Goal: Task Accomplishment & Management: Contribute content

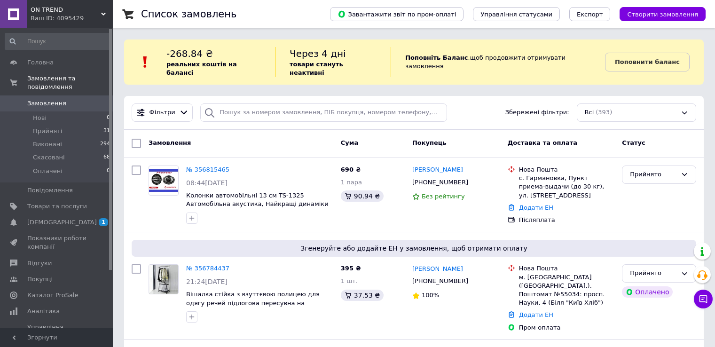
click at [66, 202] on span "Товари та послуги" at bounding box center [57, 206] width 60 height 8
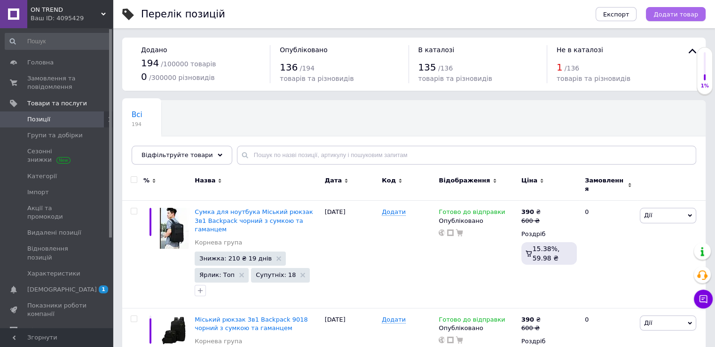
click at [680, 14] on span "Додати товар" at bounding box center [676, 14] width 45 height 7
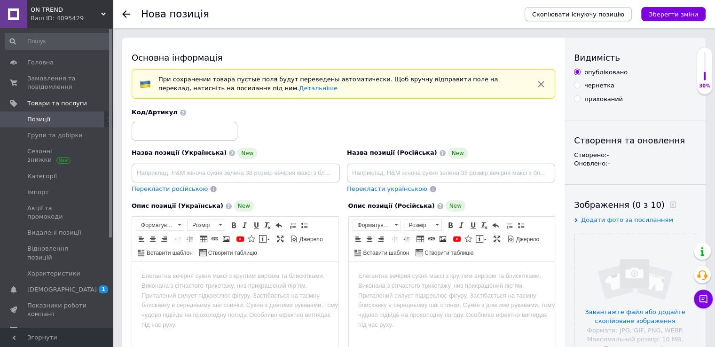
click at [564, 16] on span "Скопіювати існуючу позицію" at bounding box center [578, 14] width 92 height 7
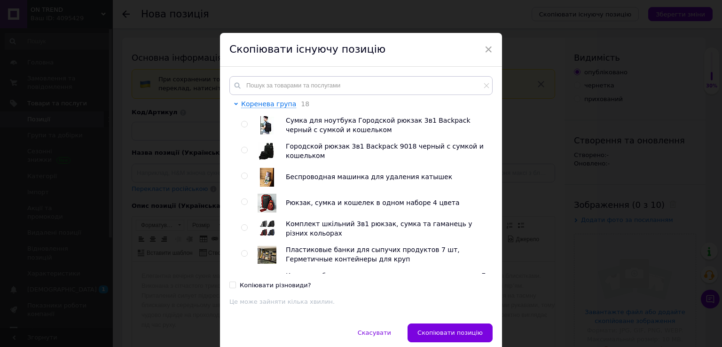
click at [491, 49] on div "Скопіювати існуючу позицію" at bounding box center [361, 50] width 282 height 34
click at [488, 49] on span "×" at bounding box center [488, 49] width 8 height 16
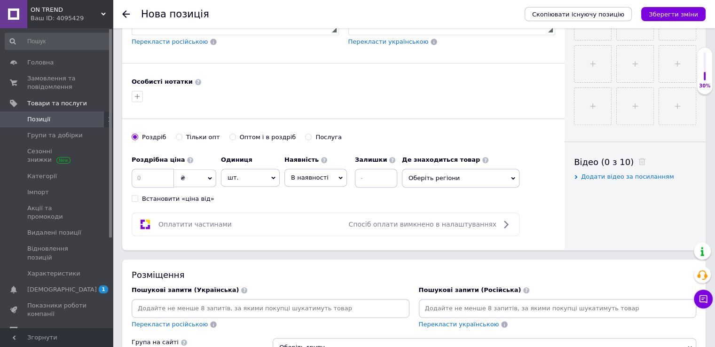
scroll to position [376, 0]
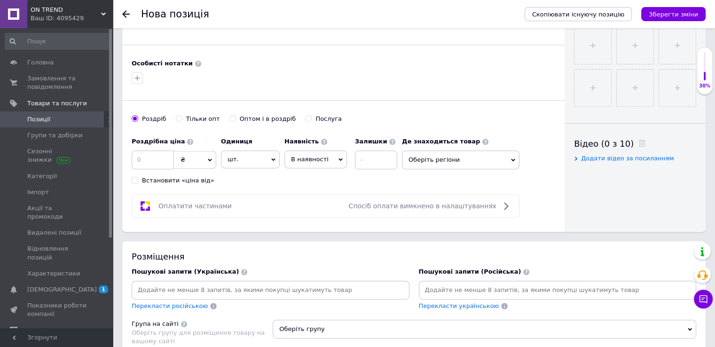
click at [305, 156] on span "В наявності" at bounding box center [310, 159] width 38 height 7
click at [306, 213] on li "Готово до відправки" at bounding box center [316, 218] width 62 height 22
click at [154, 154] on input at bounding box center [153, 159] width 42 height 19
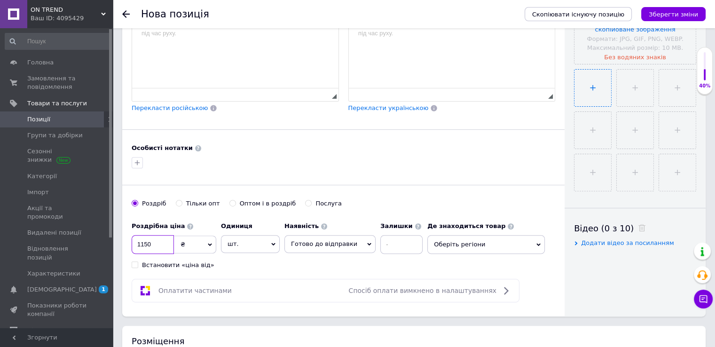
scroll to position [282, 0]
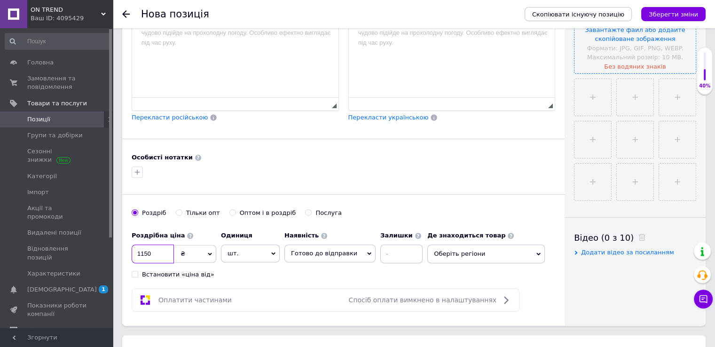
type input "1150"
click at [633, 54] on input "file" at bounding box center [635, 12] width 121 height 121
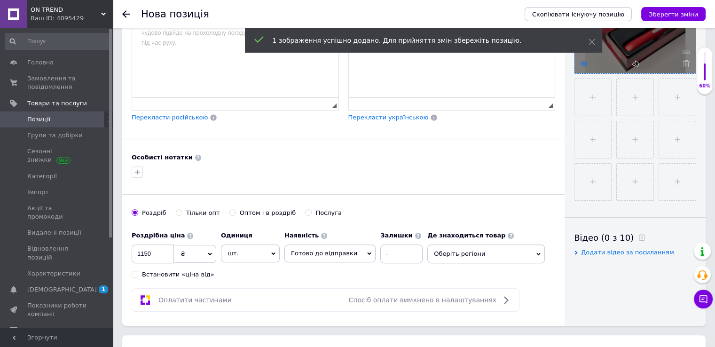
click at [581, 63] on use at bounding box center [584, 63] width 7 height 5
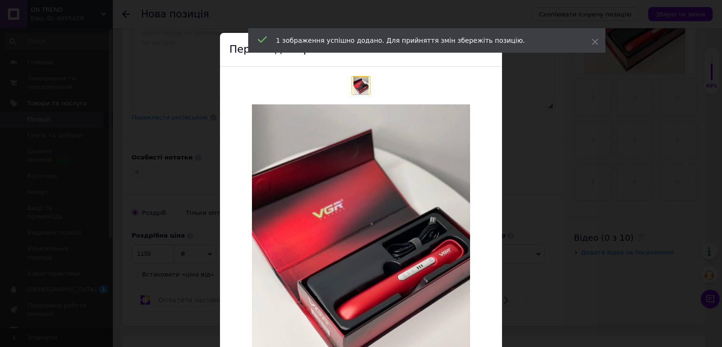
click at [548, 160] on div "× Перегляд зображення Видалити зображення Видалити всі зображення" at bounding box center [361, 173] width 722 height 347
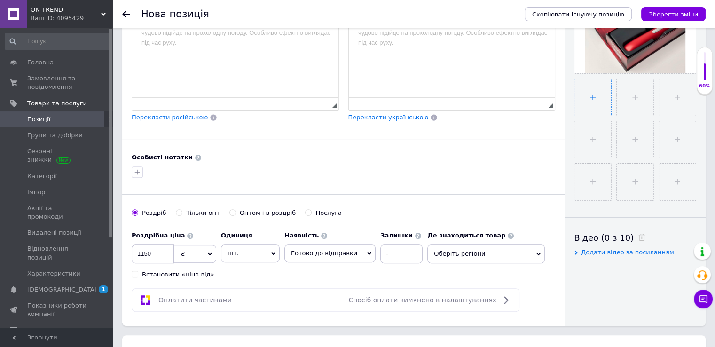
click at [599, 96] on input "file" at bounding box center [593, 97] width 37 height 37
type input "C:\fakepath\photo_2025-08-12_16-00-05.jpg"
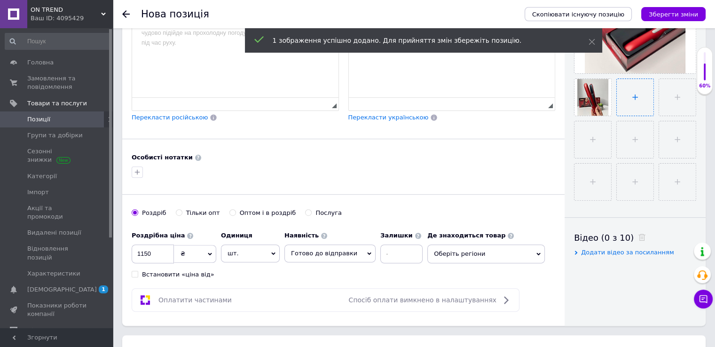
click at [647, 97] on input "file" at bounding box center [635, 97] width 37 height 37
type input "C:\fakepath\photo_2025-08-12_16-00-06.jpg"
click at [681, 100] on input "file" at bounding box center [677, 97] width 37 height 37
type input "C:\fakepath\photo_2025-08-12_16-00-04.jpg"
click at [604, 139] on input "file" at bounding box center [593, 139] width 37 height 37
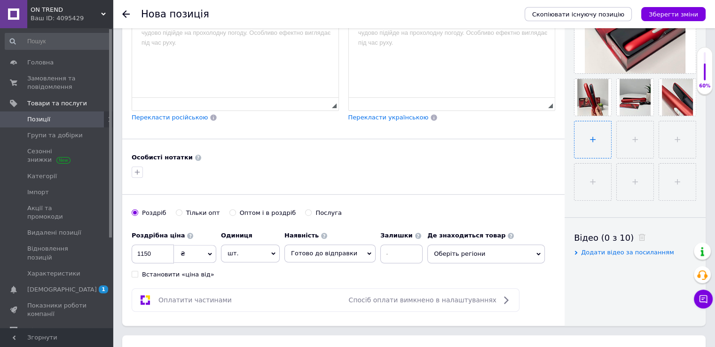
type input "C:\fakepath\photo_2025-08-12_16-00-04 (2).jpg"
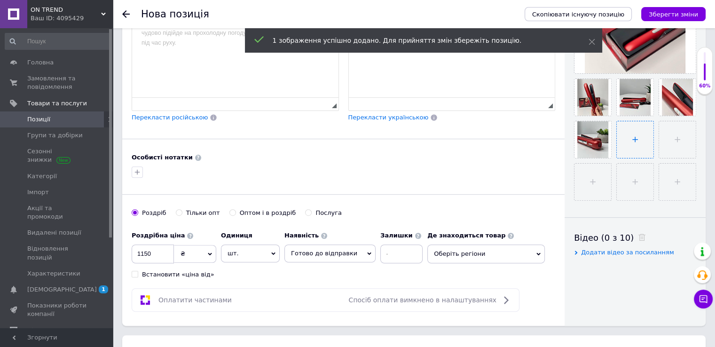
click at [621, 137] on input "file" at bounding box center [635, 139] width 37 height 37
type input "C:\fakepath\photo_2025-08-12_16-00-03 (2).jpg"
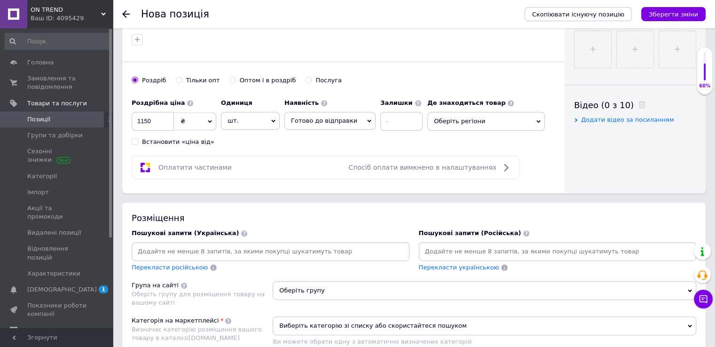
scroll to position [470, 0]
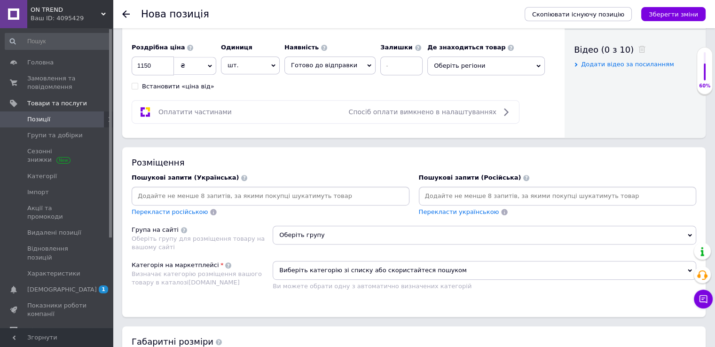
click at [181, 198] on input at bounding box center [271, 196] width 274 height 14
paste input "Акумуляторний випрямляч для волосся"
type input "Акумуляторний випрямляч для волосся"
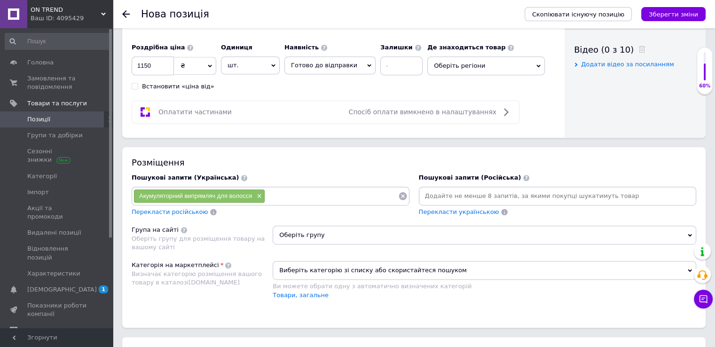
paste input "Бездротова плойка"
type input "Бездротова плойка"
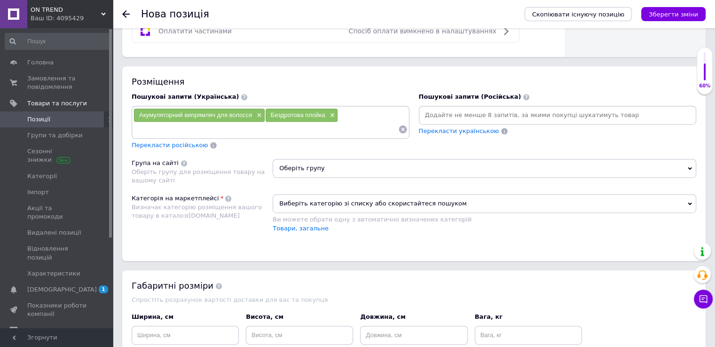
scroll to position [564, 0]
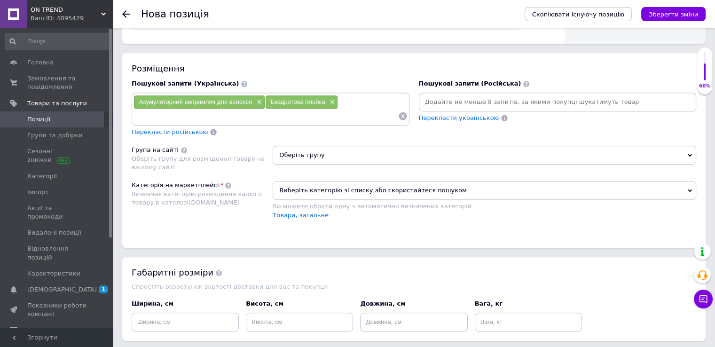
paste input "Бездротова плойка для дому та поїздок"
type input "Бездротова плойка для дому та поїздок"
paste input "Випрямляч для волосся без дроту"
type input "Випрямляч для волосся без дроту"
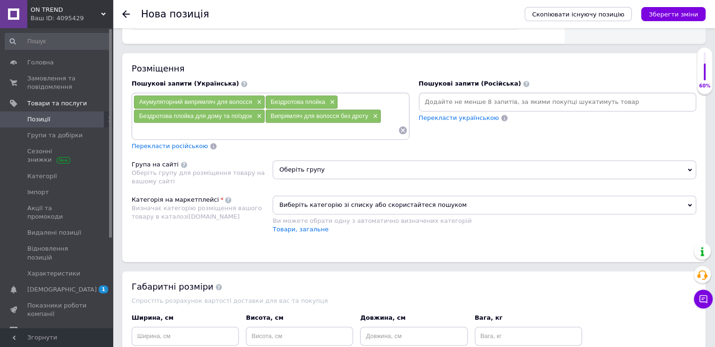
paste input "Випрямляч бездротовий для волосся якісний"
type input "Випрямляч бездротовий для волосся якісний"
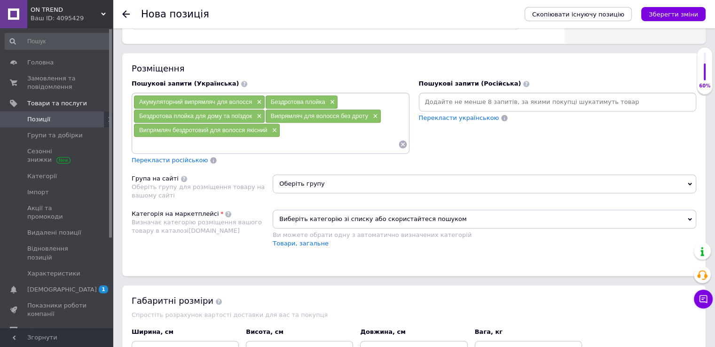
paste input "Портативний випрямляч для волосся"
type input "Портативний випрямляч для волосся"
paste input "Випрямляч для волосся з температурним контролем"
type input "Випрямляч для волосся з температурним контролем"
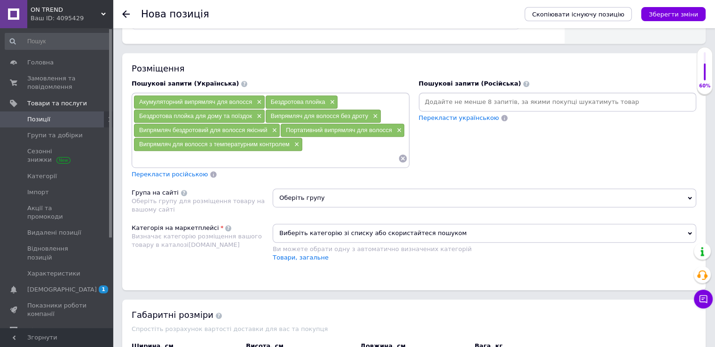
paste input "Бездротовий випрямляч із керамічними пластинами"
type input "Бездротовий випрямляч із керамічними пластинами"
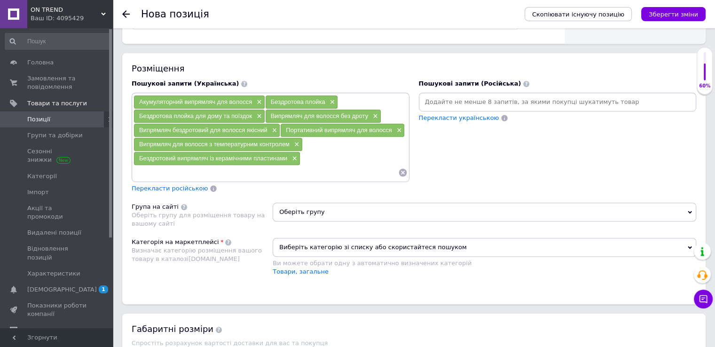
paste input "Бездротовий мінівипрямляч для волосся"
type input "Бездротовий мінівипрямляч для волосся"
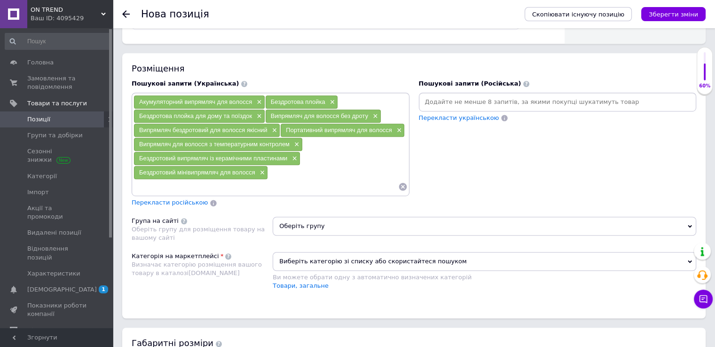
paste input "Керамічний випрямляч для гладких укладок"
type input "Керамічний випрямляч для гладких укладок"
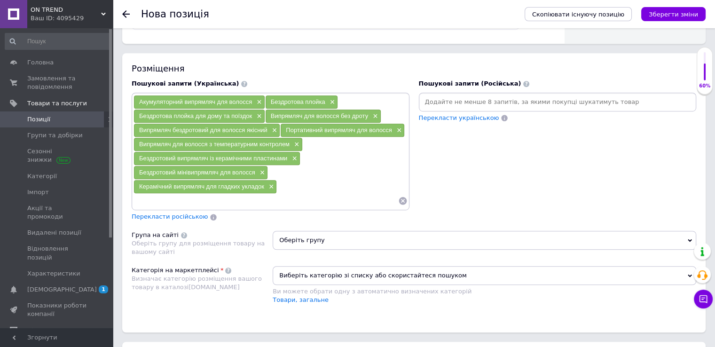
paste input "Бездротова праска для волосся"
type input "Бездротова праска для волосся"
paste input "Подарунок для дівчини"
type input "Подарунок для дівчини"
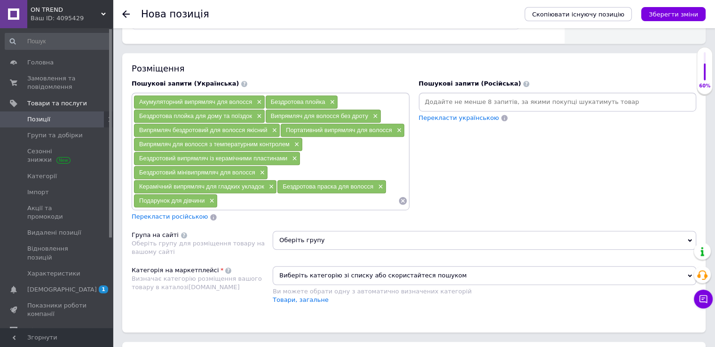
paste input "Подарунки на день народження дівчині"
type input "Подарунки на день народження дівчині"
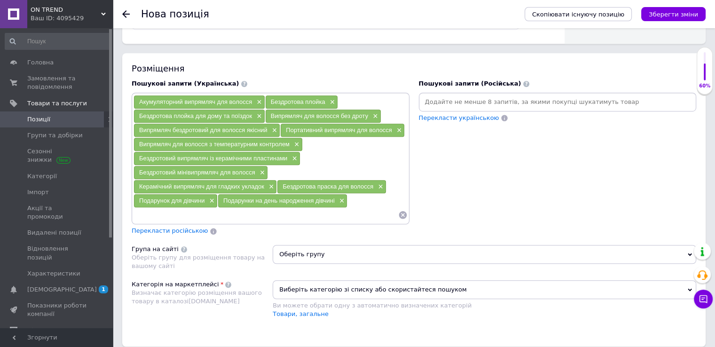
paste input "Оригінальні подарунки дівчині"
type input "Оригінальні подарунки дівчині"
paste input "Гарний подарунок для дівчини"
type input "Гарний подарунок для дівчини"
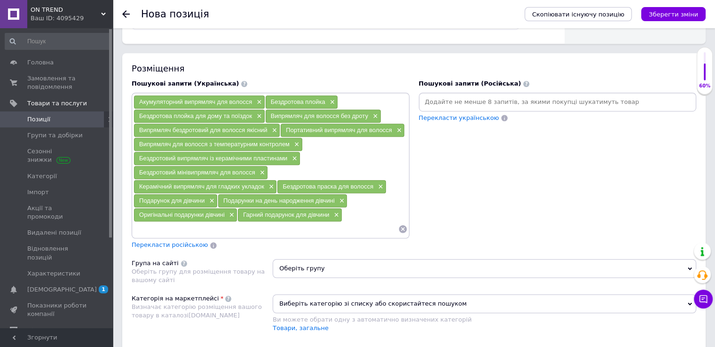
paste input "Цікавий подарунок для дівчини"
type input "Цікавий подарунок для дівчини"
paste input "Креативні подарунки дівчині"
type input "Креативні подарунки дівчині"
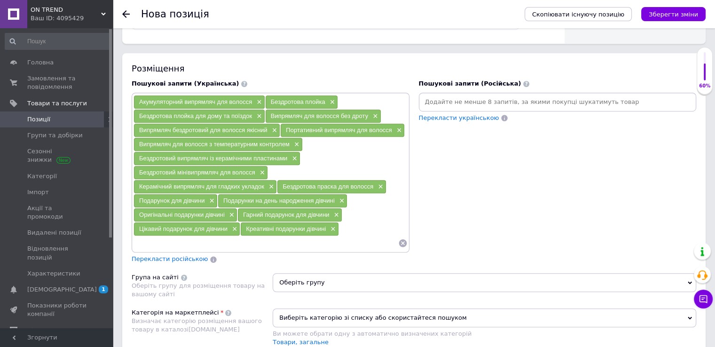
click at [153, 256] on span "Перекласти російською" at bounding box center [170, 258] width 76 height 7
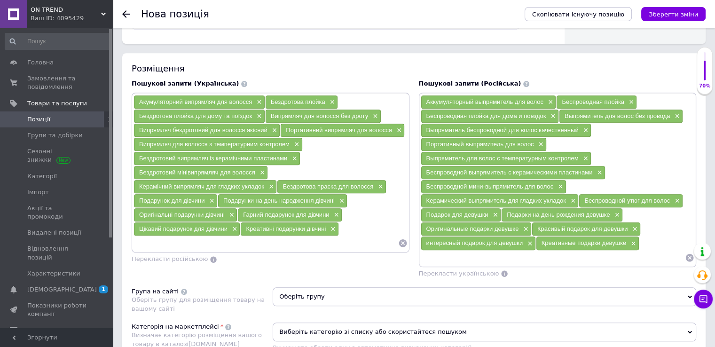
drag, startPoint x: 579, startPoint y: 199, endPoint x: 671, endPoint y: 194, distance: 91.8
click at [670, 198] on div "Беспроводной утюг для волос ×" at bounding box center [630, 200] width 103 height 13
copy span "Беспроводной утюг для волос"
click at [675, 197] on span "×" at bounding box center [676, 201] width 8 height 8
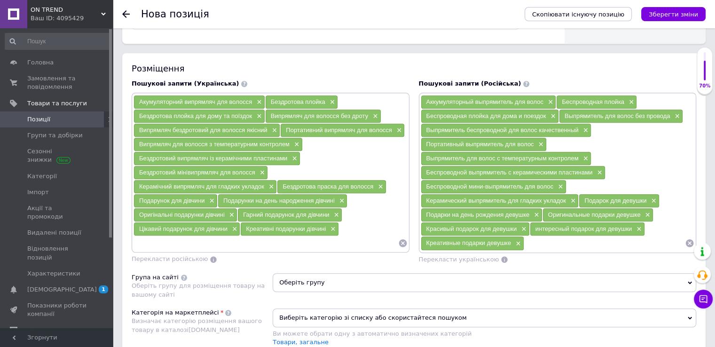
click at [562, 241] on input at bounding box center [604, 243] width 161 height 14
paste input "Беспроводной утюг для волос"
click at [583, 242] on input "Беспроводной утюг для волос" at bounding box center [604, 243] width 161 height 14
type input "Беспроводной утюжок для волос"
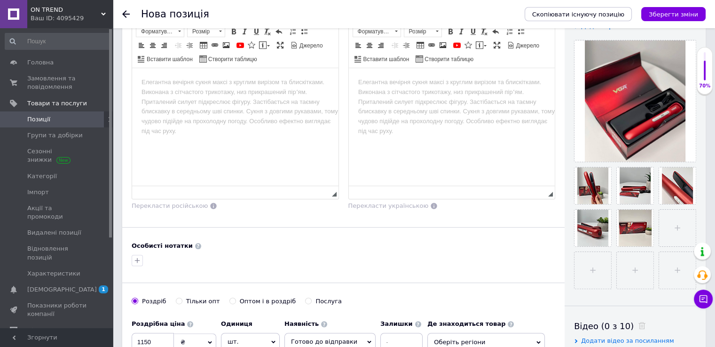
scroll to position [188, 0]
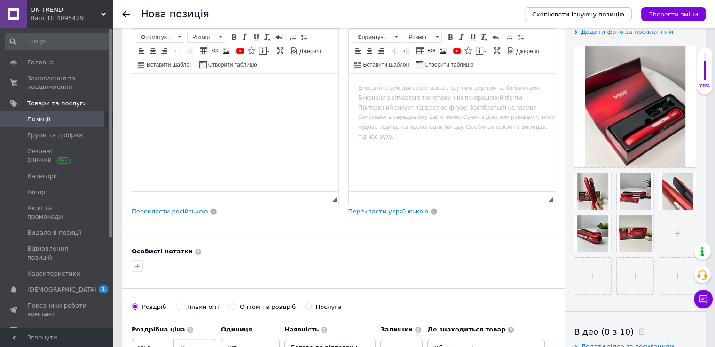
click at [207, 88] on body "Редактор, 7B3A8B3E-AE11-48F0-A447-CE67E2A0FE6C" at bounding box center [236, 88] width 188 height 10
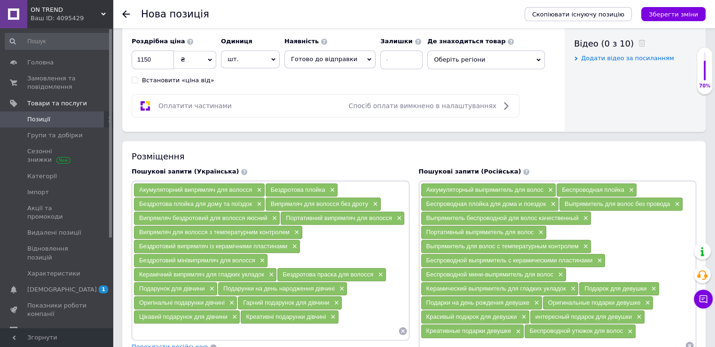
scroll to position [517, 0]
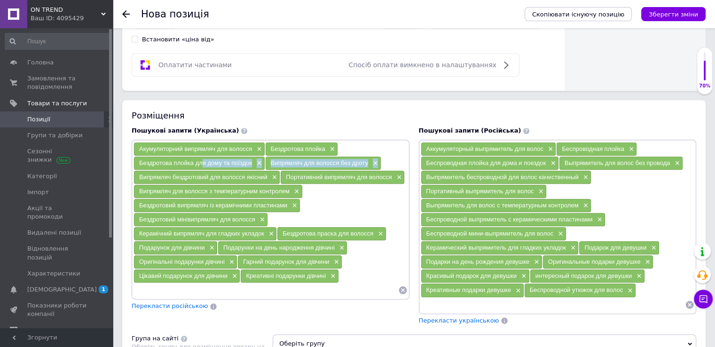
drag, startPoint x: 137, startPoint y: 176, endPoint x: 203, endPoint y: 166, distance: 66.6
click at [203, 166] on div "Акумуляторний випрямляч для волосся × Бездротова плойка × Бездротова плойка для…" at bounding box center [271, 220] width 274 height 156
click at [372, 199] on div "Акумуляторний випрямляч для волосся × Бездротова плойка × Бездротова плойка для…" at bounding box center [271, 220] width 274 height 156
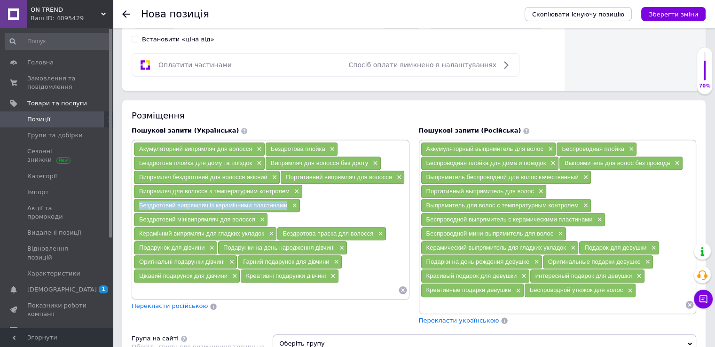
drag, startPoint x: 133, startPoint y: 205, endPoint x: 287, endPoint y: 202, distance: 154.3
click at [287, 202] on div "Бездротовий випрямляч із керамічними пластинами ×" at bounding box center [217, 205] width 167 height 14
copy span "Бездротовий випрямляч із керамічними пластинами"
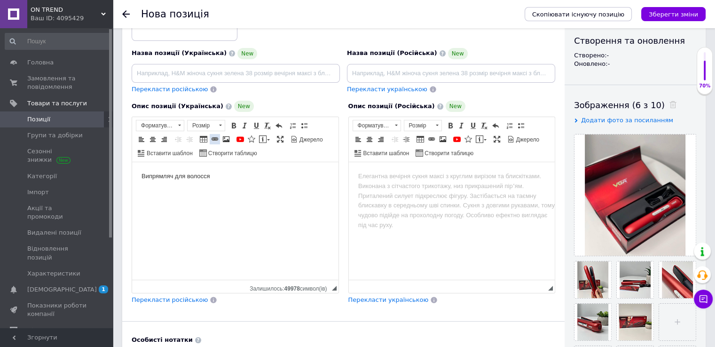
scroll to position [94, 0]
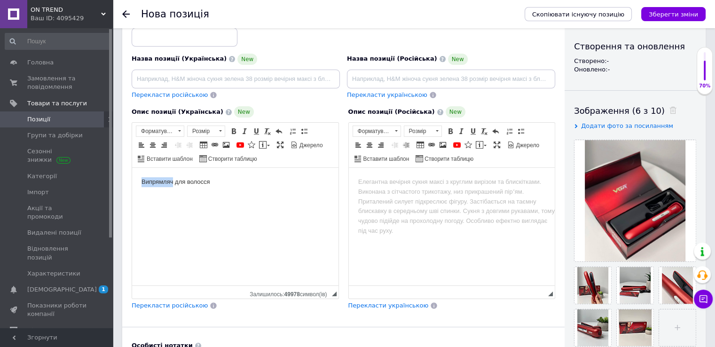
drag, startPoint x: 173, startPoint y: 183, endPoint x: 141, endPoint y: 189, distance: 32.6
click at [141, 189] on html "Випрямляч для волосся" at bounding box center [235, 182] width 206 height 29
click at [337, 183] on html "Бездротовий випрямляч із керамічними пластинами для волосся" at bounding box center [235, 182] width 206 height 29
drag, startPoint x: 136, startPoint y: 181, endPoint x: 165, endPoint y: 189, distance: 30.2
click at [165, 189] on html "Бездротовий випрямляч із керамічними пластинами для волосся VGR V-585" at bounding box center [235, 187] width 206 height 39
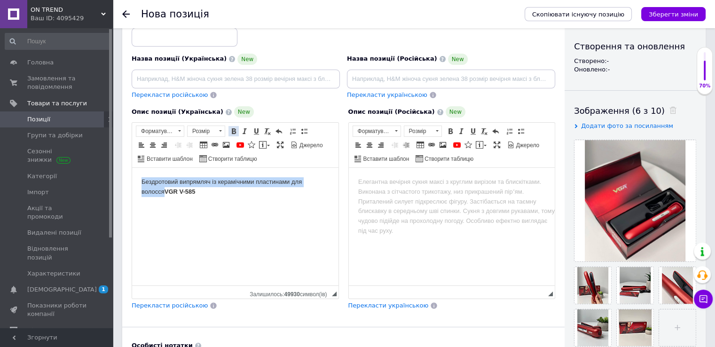
click at [230, 133] on span at bounding box center [234, 131] width 8 height 8
click at [232, 195] on body "Бездротовий випрямляч із керамічними пластинами для волосся VGR V-585" at bounding box center [236, 187] width 188 height 20
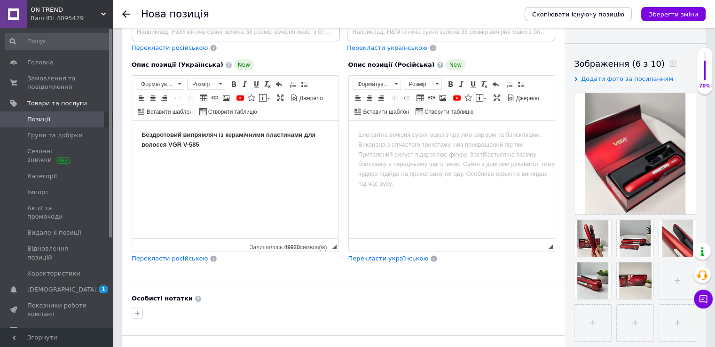
scroll to position [8, 0]
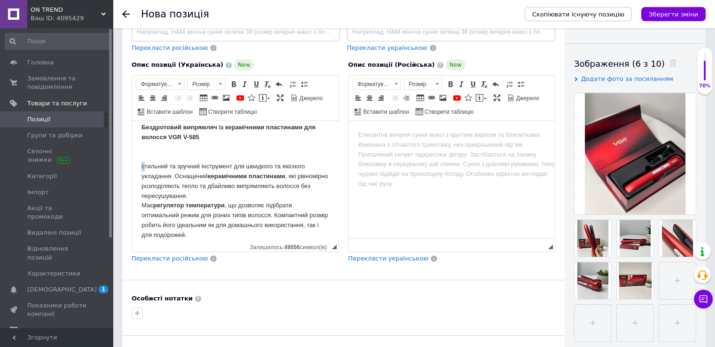
click at [140, 166] on html "Бездротовий випрямляч із керамічними пластинами для волосся VGR V-585 стильний …" at bounding box center [235, 181] width 206 height 136
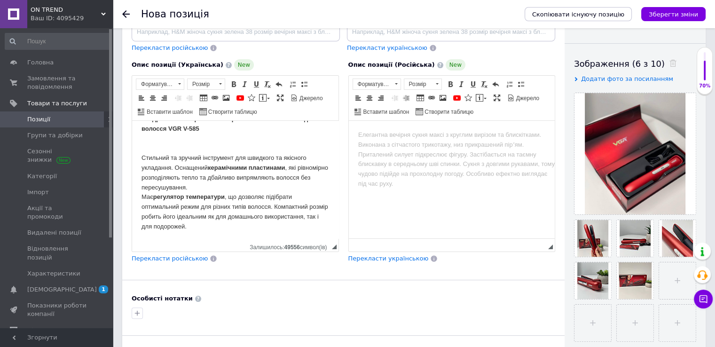
scroll to position [18, 0]
click at [251, 225] on body "Бездротовий випрямляч із керамічними пластинами для волосся VGR V-585 Стильний …" at bounding box center [236, 171] width 188 height 118
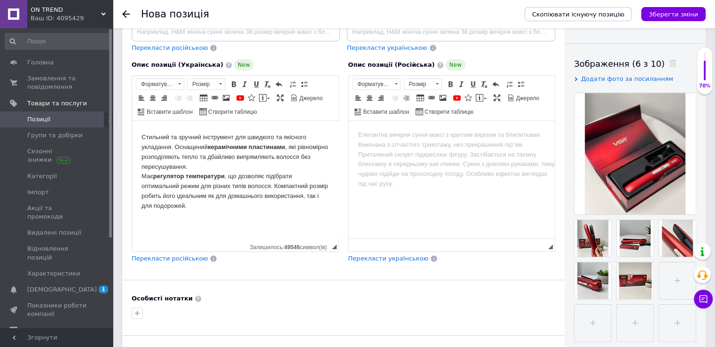
scroll to position [47, 0]
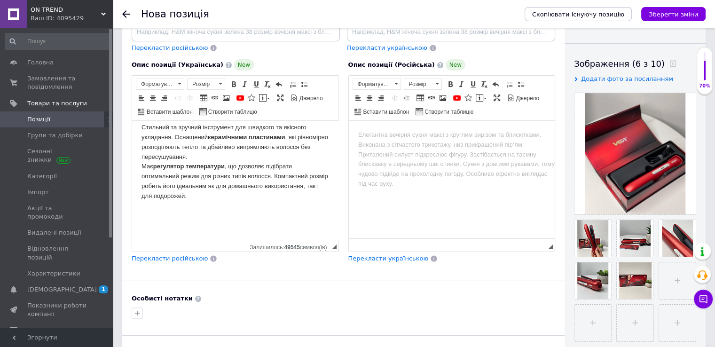
click at [156, 210] on body "Бездротовий випрямляч із керамічними пластинами для волосся VGR V-585 Стильний …" at bounding box center [236, 162] width 188 height 157
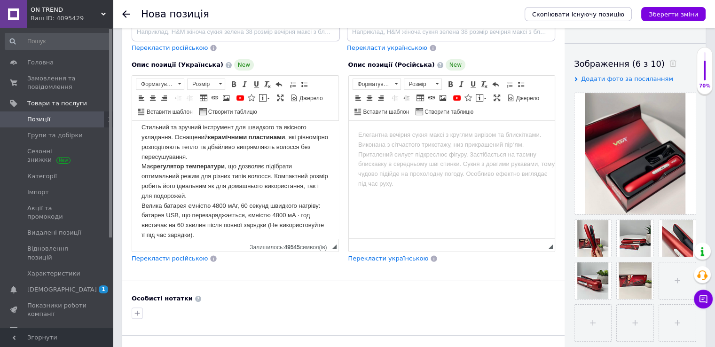
scroll to position [66, 0]
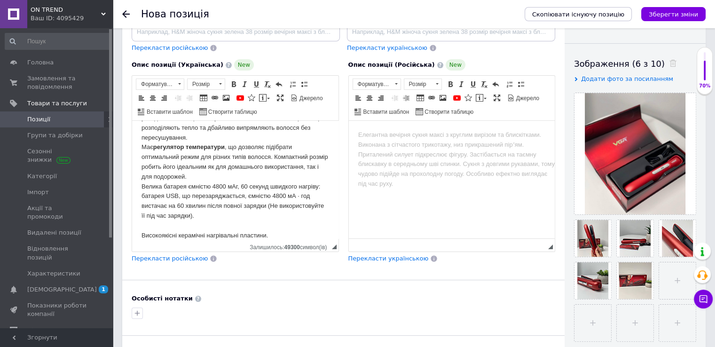
click at [259, 180] on body "Бездротовий випрямляч із керамічними пластинами для волосся VGR V-585 Стильний …" at bounding box center [236, 166] width 188 height 205
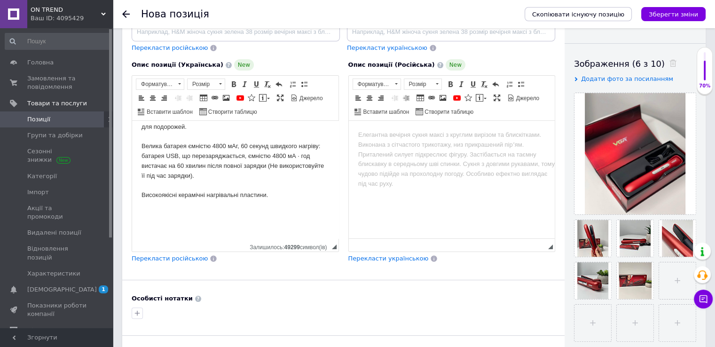
scroll to position [116, 0]
click at [199, 211] on body "Бездротовий випрямляч із керамічними пластинами для волосся VGR V-585 Стильний …" at bounding box center [236, 121] width 188 height 215
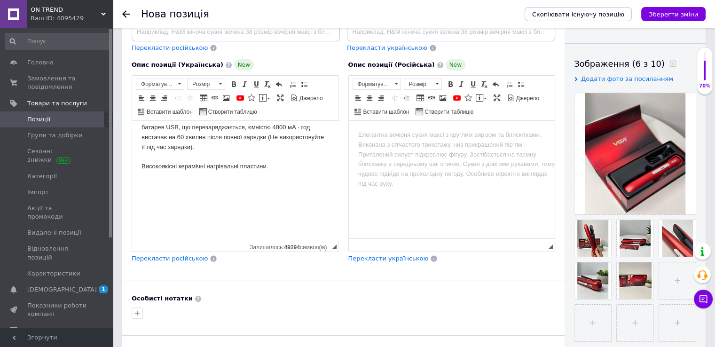
scroll to position [154, 0]
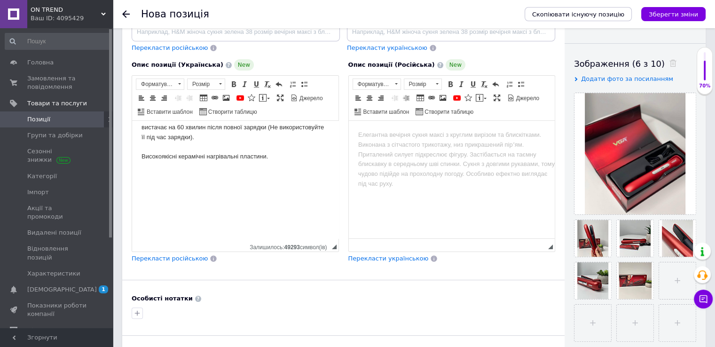
click at [180, 189] on body "Бездротовий випрямляч із керамічними пластинами для волосся VGR V-585 Стильний …" at bounding box center [236, 113] width 188 height 274
click at [229, 99] on link "Зображення" at bounding box center [226, 98] width 10 height 10
select select
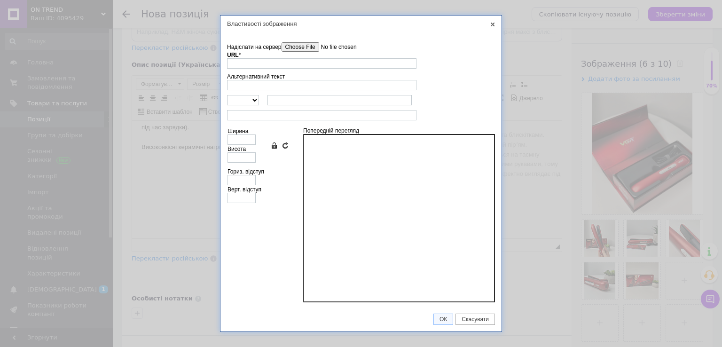
click at [295, 47] on input"] "Надіслати на сервер" at bounding box center [335, 46] width 107 height 9
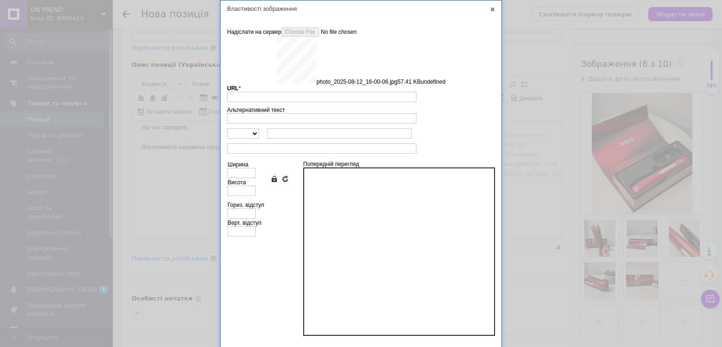
type input "https://images.prom.ua/6789597221_w640_h2048_photo_2025_08_12_16_00_06.jpg?fres…"
type input "640"
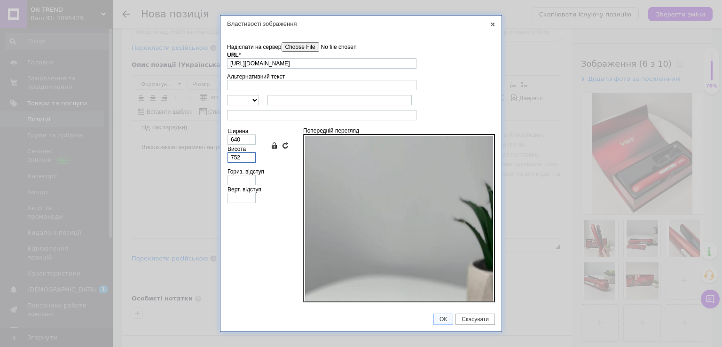
drag, startPoint x: 236, startPoint y: 158, endPoint x: 229, endPoint y: 164, distance: 8.4
click at [229, 164] on td "Ширина 640 Висота 752 Зберегти пропорції Очистити поля розмірів" at bounding box center [258, 145] width 62 height 40
click at [224, 151] on td "Надіслати на сервер undefined URL * https://images.prom.ua/6789597221_w640_h204…" at bounding box center [361, 169] width 281 height 275
click at [230, 158] on input "752" at bounding box center [242, 157] width 28 height 10
type input "352"
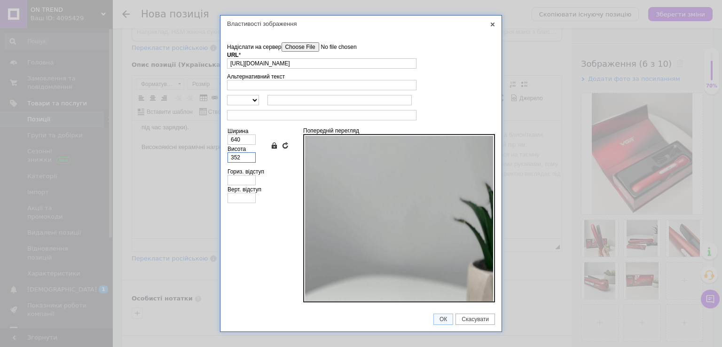
type input "300"
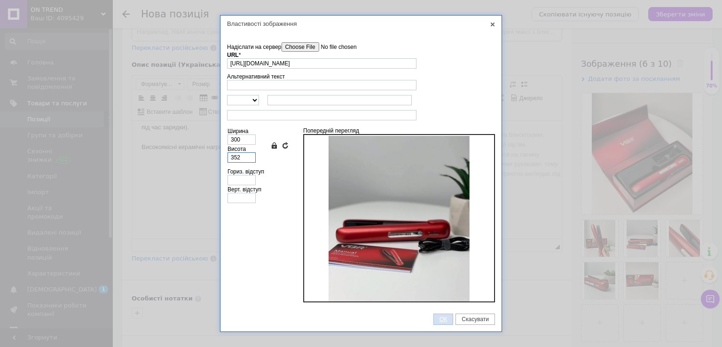
type input "352"
click at [439, 318] on span "ОК" at bounding box center [443, 319] width 19 height 7
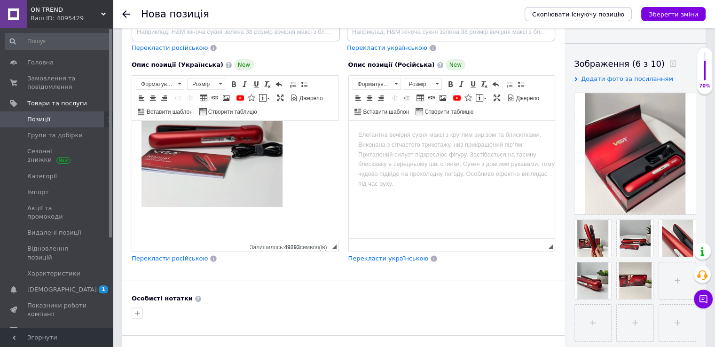
scroll to position [310, 0]
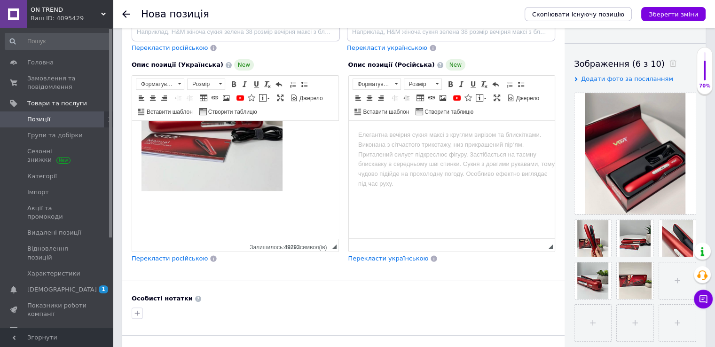
click at [165, 218] on body "Бездротовий випрямляч із керамічними пластинами для волосся VGR V-585 Стильний …" at bounding box center [236, 36] width 188 height 433
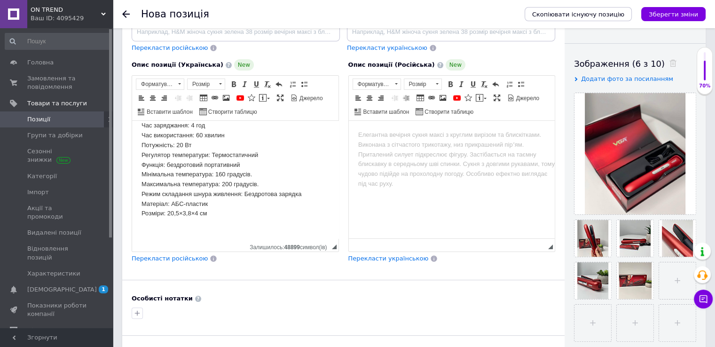
scroll to position [460, 0]
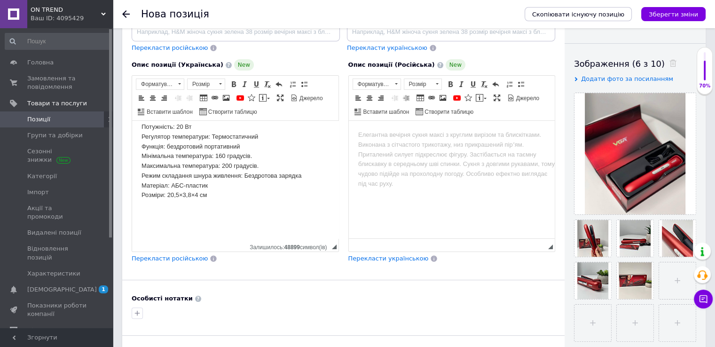
click at [152, 255] on span "Перекласти російською" at bounding box center [170, 258] width 76 height 7
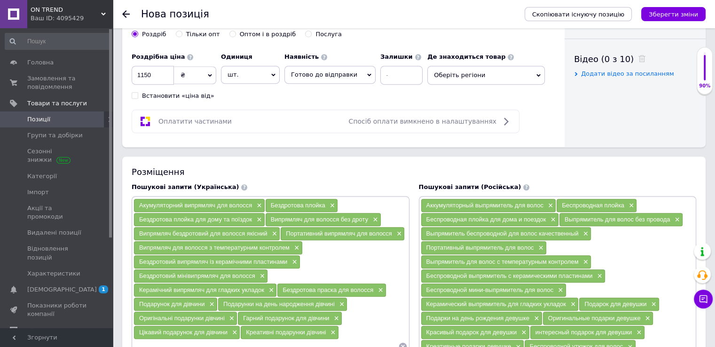
scroll to position [517, 0]
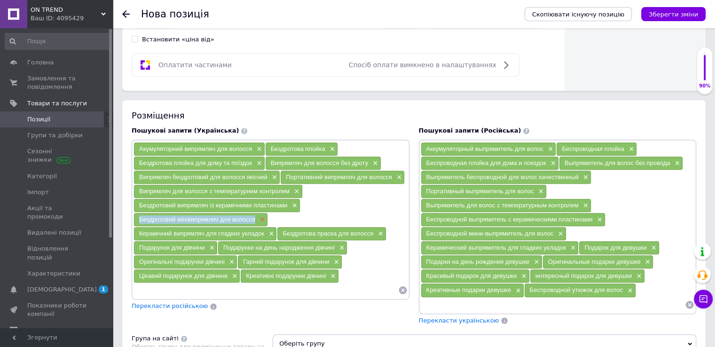
drag, startPoint x: 135, startPoint y: 218, endPoint x: 258, endPoint y: 214, distance: 122.3
click at [258, 214] on div "Бездротовий мінівипрямляч для волосся ×" at bounding box center [201, 219] width 134 height 13
copy span "Бездротовий мінівипрямляч для волосся"
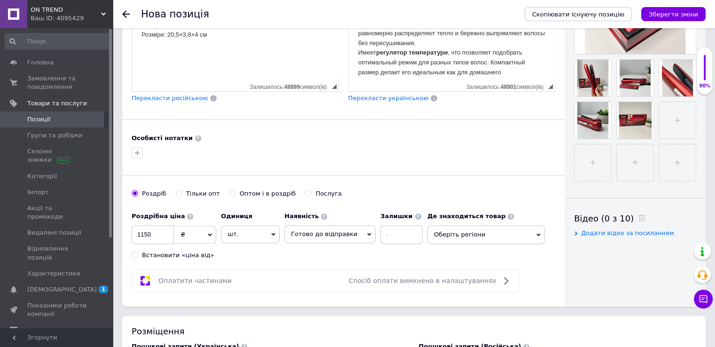
scroll to position [0, 0]
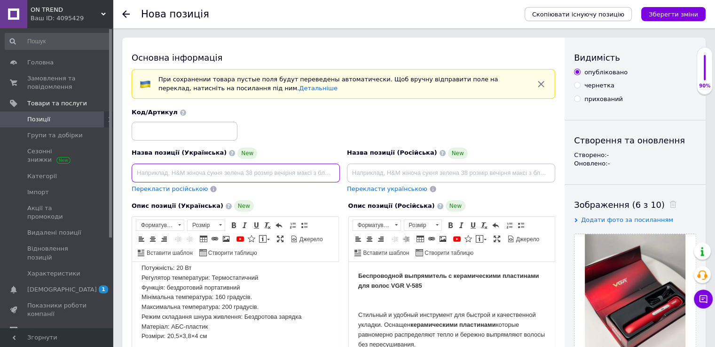
click at [251, 169] on input at bounding box center [236, 173] width 208 height 19
paste input "Бездротовий мінівипрямляч для волосся"
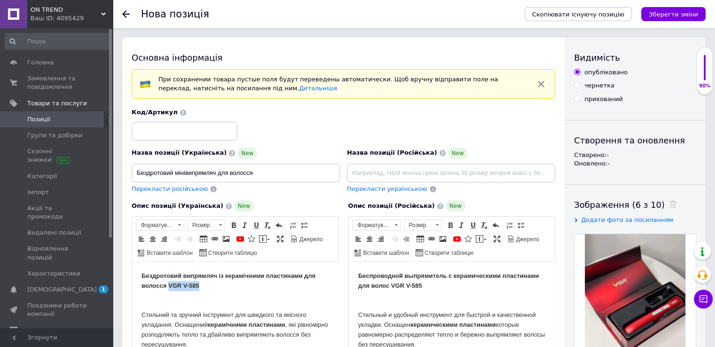
drag, startPoint x: 167, startPoint y: 285, endPoint x: 210, endPoint y: 285, distance: 42.3
copy strong "VGR V-585"
click at [270, 170] on input "Бездротовий мінівипрямляч для волосся" at bounding box center [236, 173] width 208 height 19
click at [185, 174] on input "Бездротовий мінівипрямляч для волосся VGR V-585" at bounding box center [236, 173] width 208 height 19
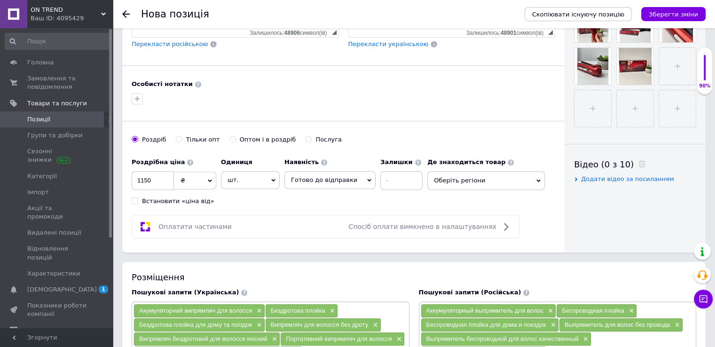
scroll to position [517, 0]
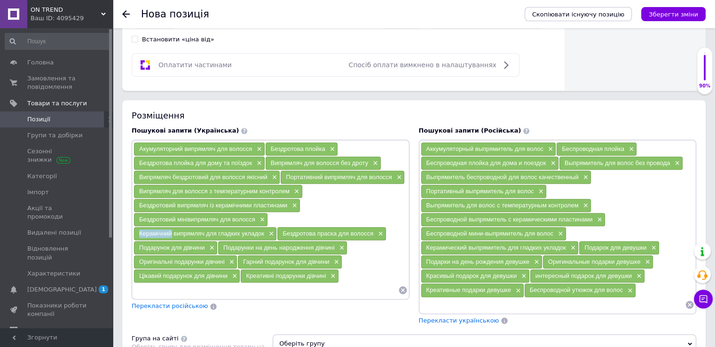
drag, startPoint x: 134, startPoint y: 234, endPoint x: 172, endPoint y: 234, distance: 38.1
click at [172, 234] on div "Керамічний випрямляч для гладких укладок ×" at bounding box center [205, 233] width 142 height 13
copy span "Керамічний"
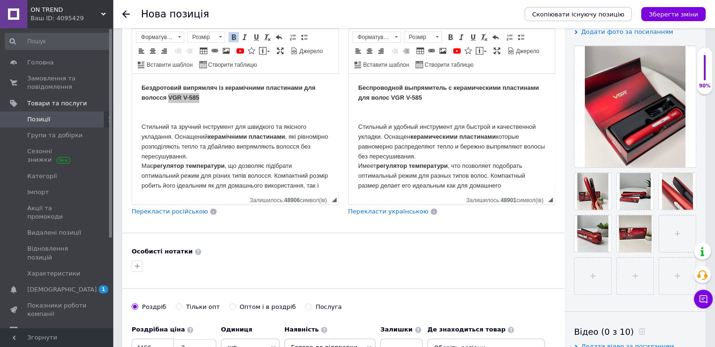
scroll to position [47, 0]
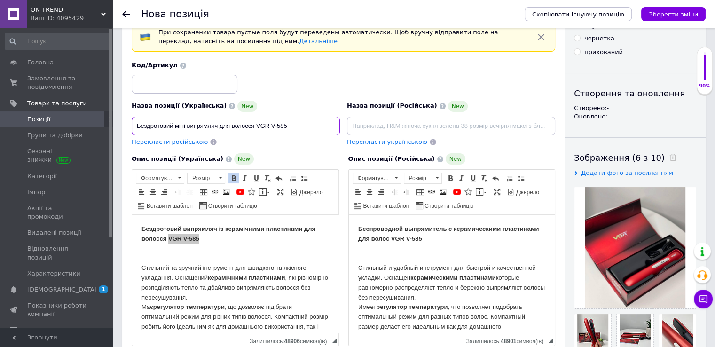
click at [175, 126] on input "Бездротовий міні випрямляч для волосся VGR V-585" at bounding box center [236, 126] width 208 height 19
paste input "ерамічний"
click at [175, 125] on input "Бездротовий Керамічний міні випрямляч для волосся VGR V-585" at bounding box center [236, 126] width 208 height 19
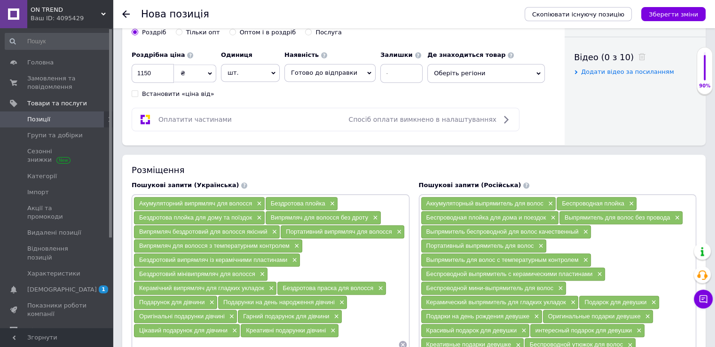
scroll to position [564, 0]
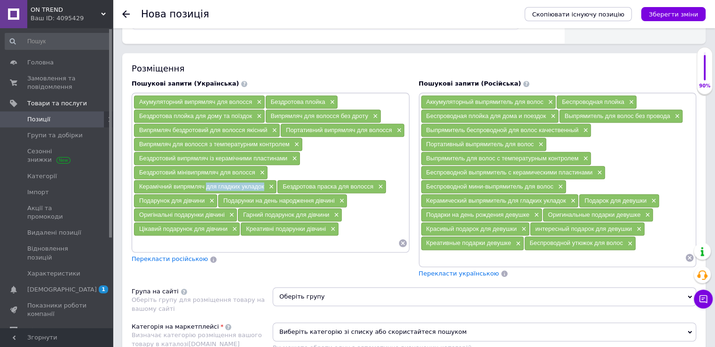
drag, startPoint x: 205, startPoint y: 185, endPoint x: 263, endPoint y: 183, distance: 58.3
click at [263, 183] on span "Керамічний випрямляч для гладких укладок" at bounding box center [201, 186] width 125 height 7
copy span "для гладких укладок"
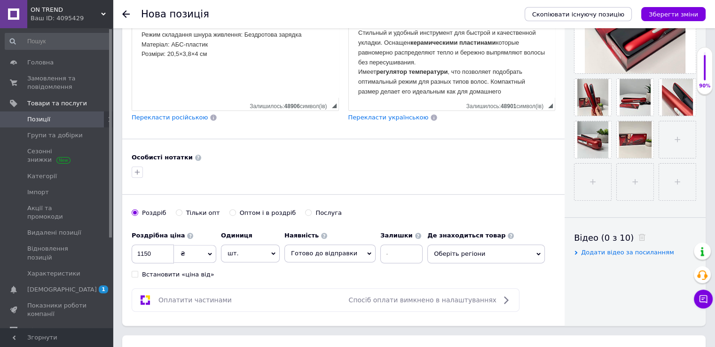
scroll to position [0, 0]
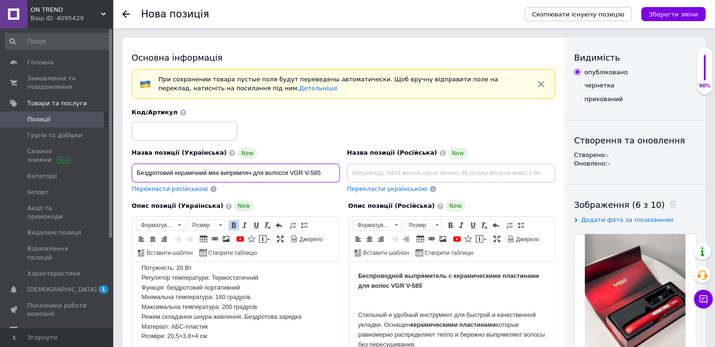
click at [290, 170] on input "Бездротовий керамічний міні випрямляч для волосся VGR V-585" at bounding box center [236, 173] width 208 height 19
paste input "для гладких укладок"
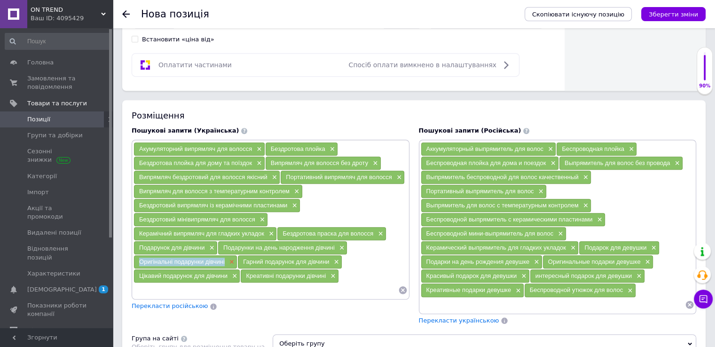
drag, startPoint x: 134, startPoint y: 262, endPoint x: 228, endPoint y: 259, distance: 93.1
click at [228, 259] on div "Оригінальні подарунки дівчині ×" at bounding box center [185, 261] width 103 height 13
copy span "Оригінальні подарунки дівчині"
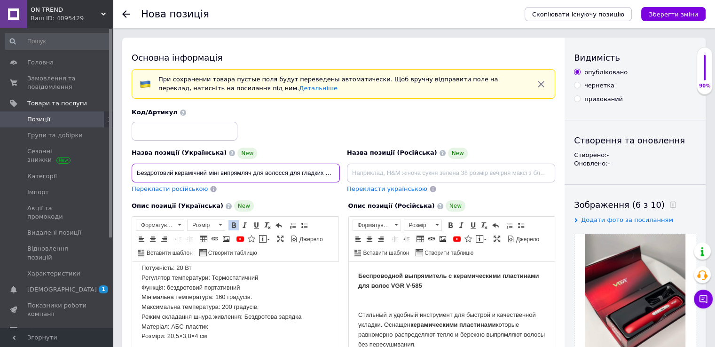
drag, startPoint x: 305, startPoint y: 173, endPoint x: 310, endPoint y: 175, distance: 5.3
click at [308, 175] on input "Бездротовий керамічний міні випрямляч для волосся для гладких укладок VGR V-585" at bounding box center [236, 173] width 208 height 19
drag, startPoint x: 314, startPoint y: 172, endPoint x: 324, endPoint y: 176, distance: 10.7
click at [314, 172] on input "Бездротовий керамічний міні випрямляч для волосся для гладких укладок VGR V-585" at bounding box center [236, 173] width 208 height 19
paste input "Оригінальні подарунки дівчині"
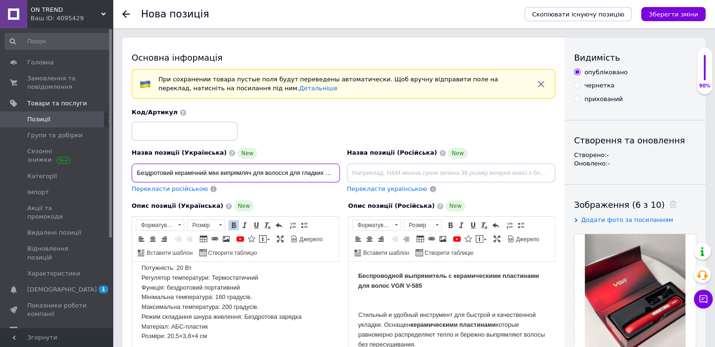
drag, startPoint x: 338, startPoint y: 173, endPoint x: 120, endPoint y: 158, distance: 218.3
type input "Бездротовий керамічний міні випрямляч для волосся для гладких укладок VGR V-585…"
click at [415, 172] on input at bounding box center [451, 173] width 208 height 19
paste input "Беспроводной керамический мини выпрямитель для волос для гладких укладок VGR V-…"
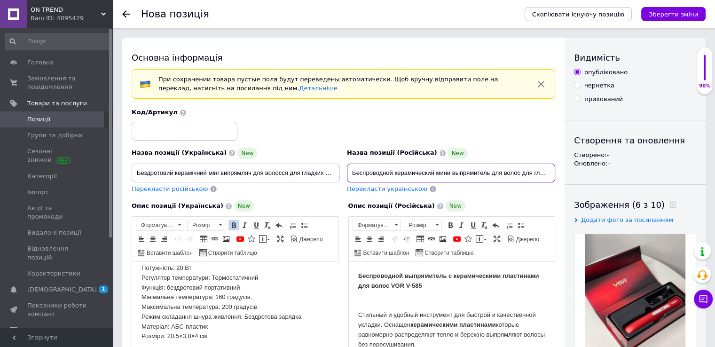
scroll to position [0, 158]
click at [382, 172] on input "Беспроводной керамический мини выпрямитель для волос для гладких укладок VGR V-…" at bounding box center [451, 173] width 208 height 19
type input "Беспроводной керамический мини выпрямитель для волос для гладких укладок VGR V-…"
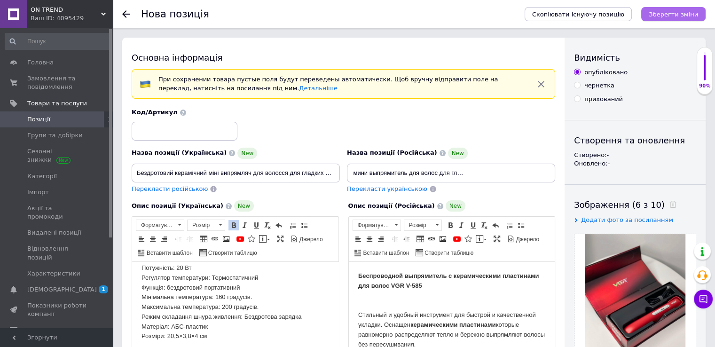
click at [671, 16] on icon "Зберегти зміни" at bounding box center [673, 14] width 49 height 7
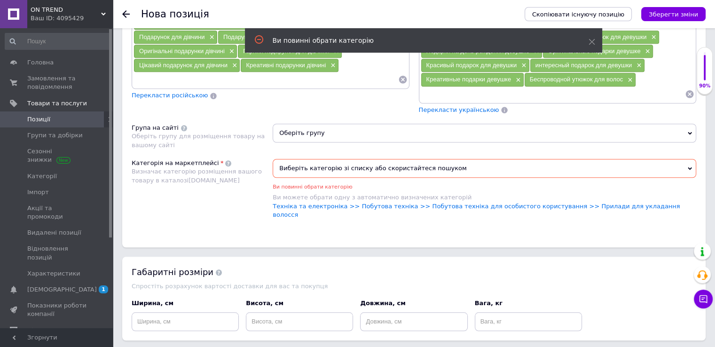
scroll to position [735, 0]
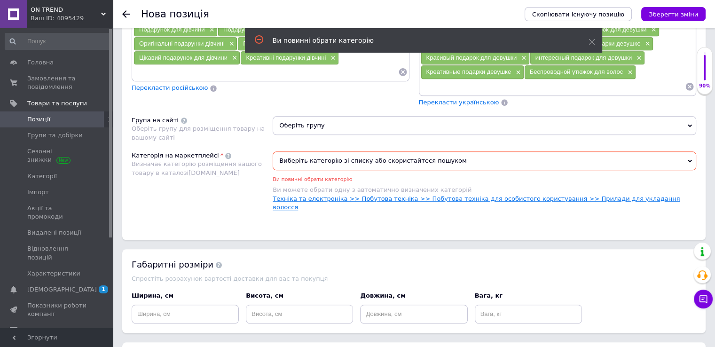
click at [413, 195] on link "Техніка та електроніка >> Побутова техніка >> Побутова техніка для особистого к…" at bounding box center [476, 203] width 407 height 16
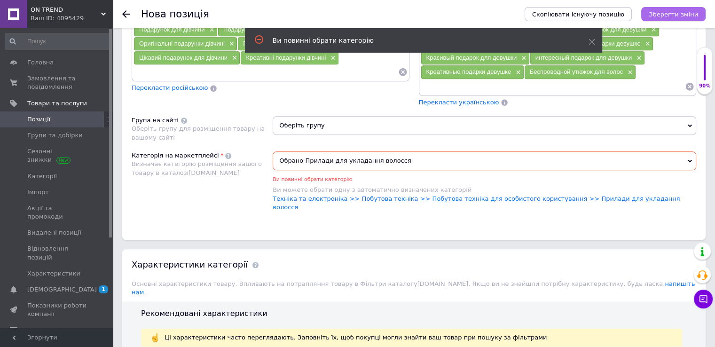
click at [680, 15] on icon "Зберегти зміни" at bounding box center [673, 14] width 49 height 7
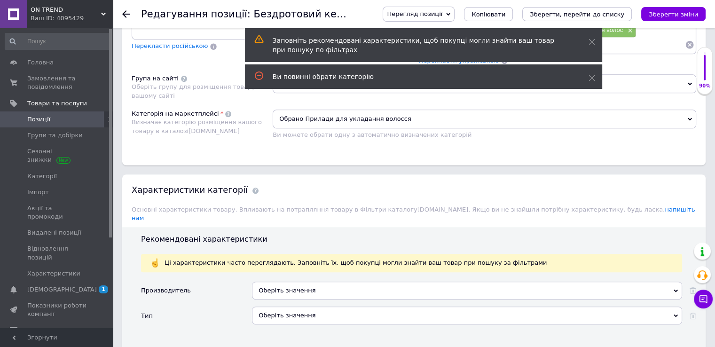
scroll to position [893, 0]
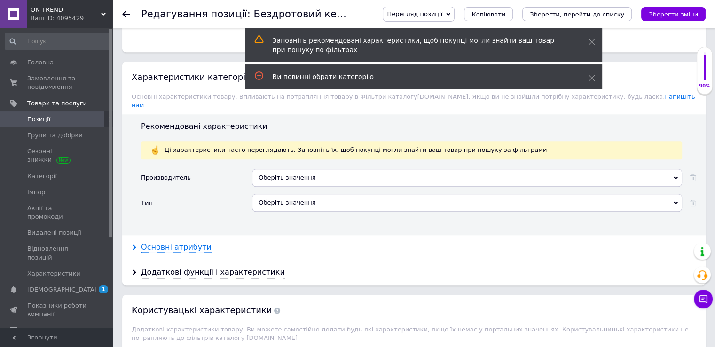
click at [173, 242] on div "Основні атрибути" at bounding box center [176, 247] width 71 height 11
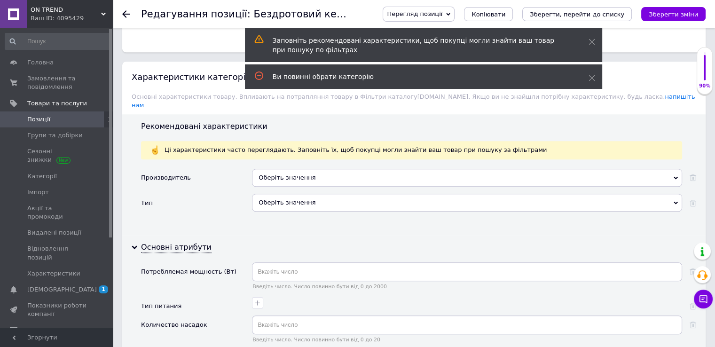
click at [275, 169] on div "Оберіть значення" at bounding box center [467, 178] width 430 height 18
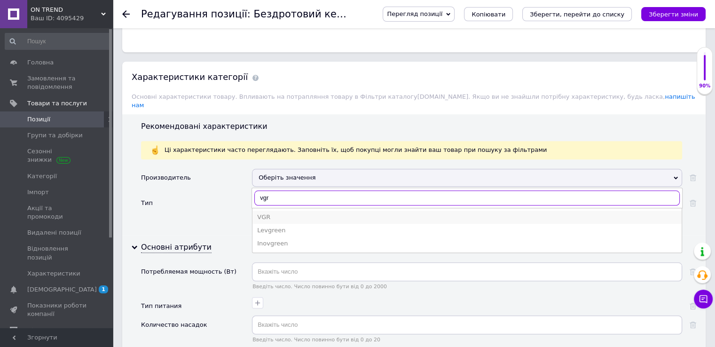
type input "vgr"
click at [275, 213] on div "VGR" at bounding box center [467, 217] width 420 height 8
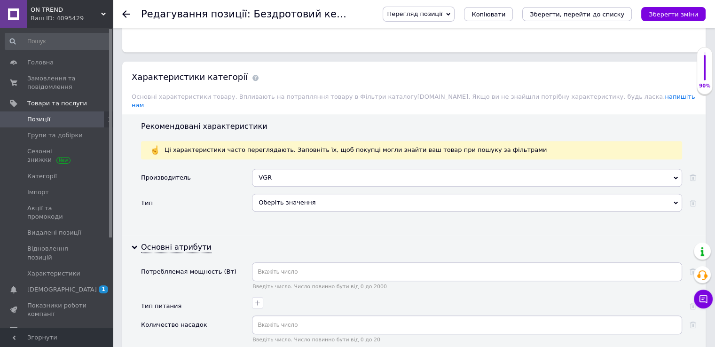
click at [273, 194] on div "Оберіть значення" at bounding box center [467, 203] width 430 height 18
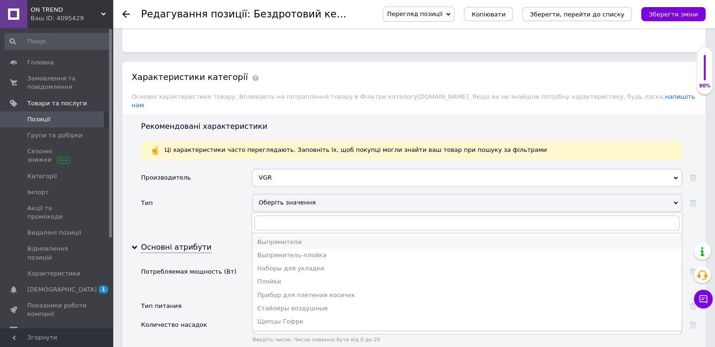
click at [289, 238] on div "Выпрямители" at bounding box center [467, 242] width 420 height 8
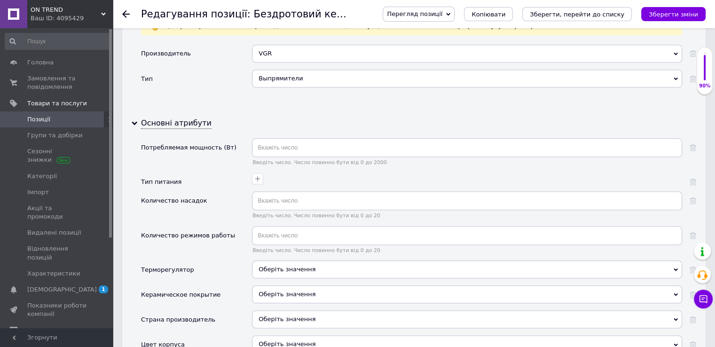
scroll to position [1034, 0]
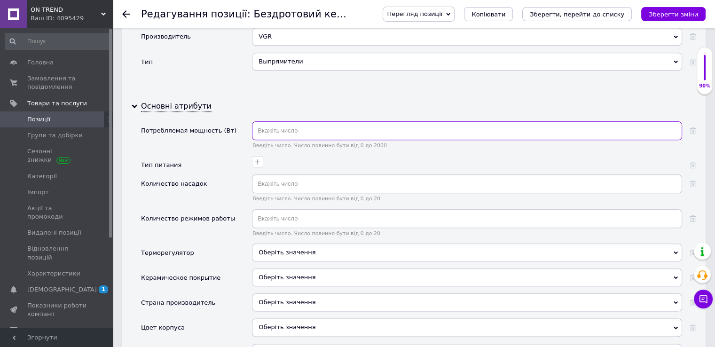
click at [279, 121] on input "text" at bounding box center [467, 130] width 430 height 19
type input "0"
type input "20"
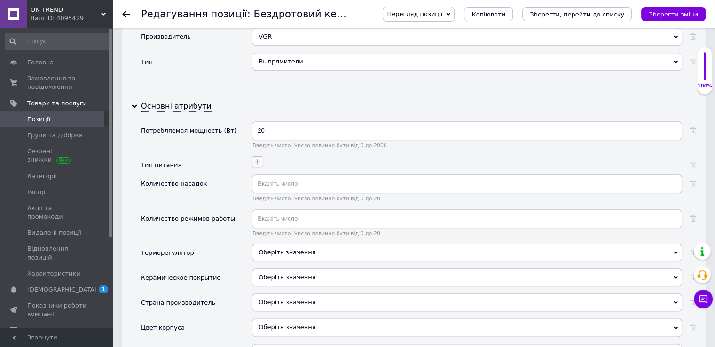
drag, startPoint x: 260, startPoint y: 149, endPoint x: 261, endPoint y: 142, distance: 7.7
click at [260, 158] on icon "button" at bounding box center [258, 162] width 8 height 8
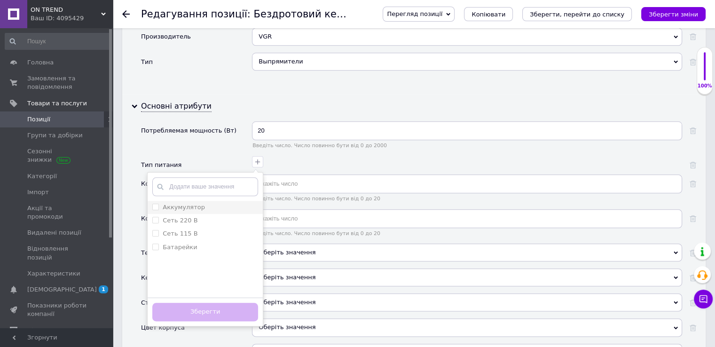
click at [155, 204] on input "Аккумулятор" at bounding box center [155, 207] width 6 height 6
checkbox input "true"
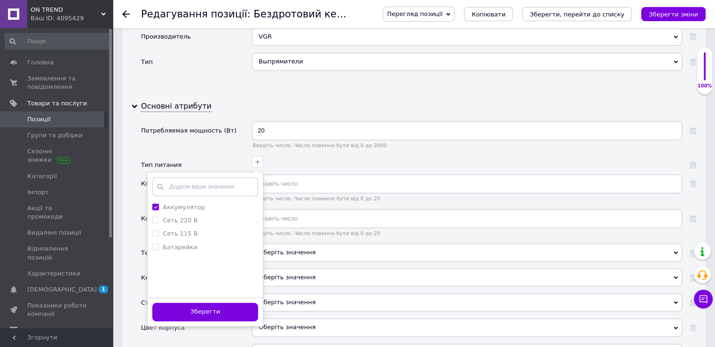
drag, startPoint x: 194, startPoint y: 296, endPoint x: 197, endPoint y: 287, distance: 8.9
click at [194, 303] on button "Зберегти" at bounding box center [205, 312] width 106 height 18
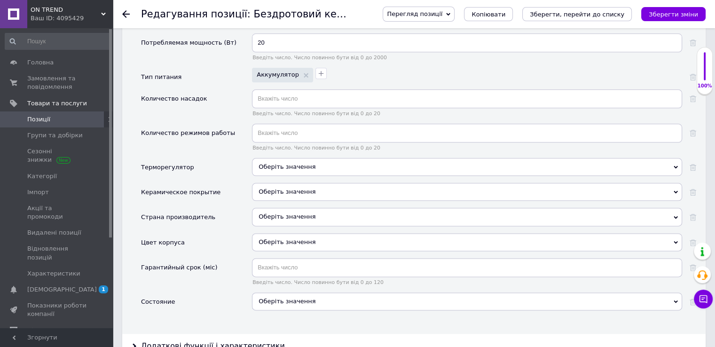
scroll to position [1129, 0]
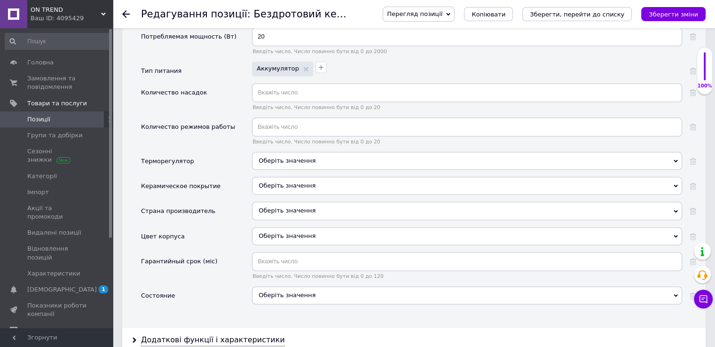
click at [286, 286] on div "Оберіть значення" at bounding box center [467, 295] width 430 height 18
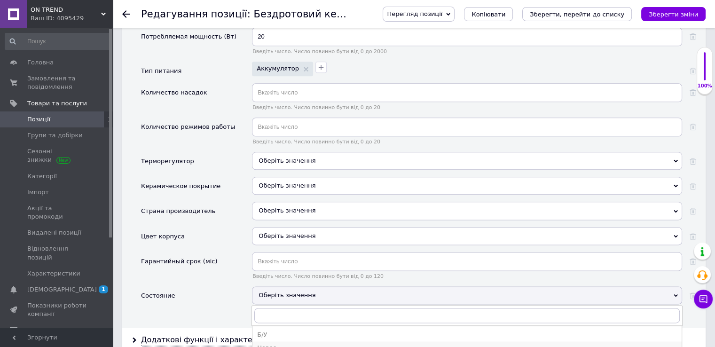
click at [287, 344] on div "Новое" at bounding box center [467, 348] width 420 height 8
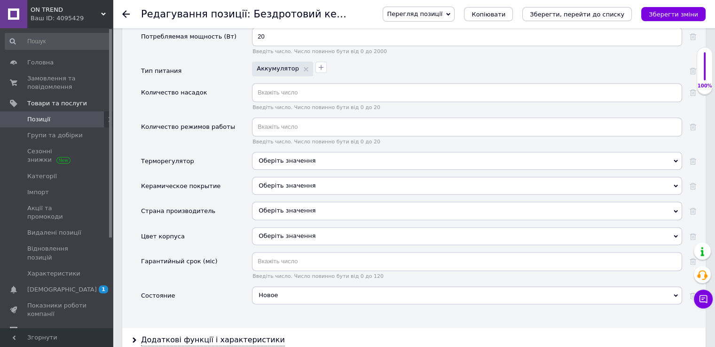
click at [265, 182] on span "Оберіть значення" at bounding box center [287, 185] width 57 height 7
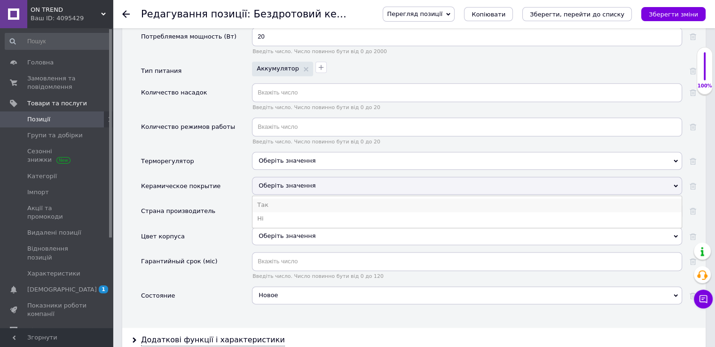
click at [267, 198] on li "Так" at bounding box center [467, 204] width 429 height 13
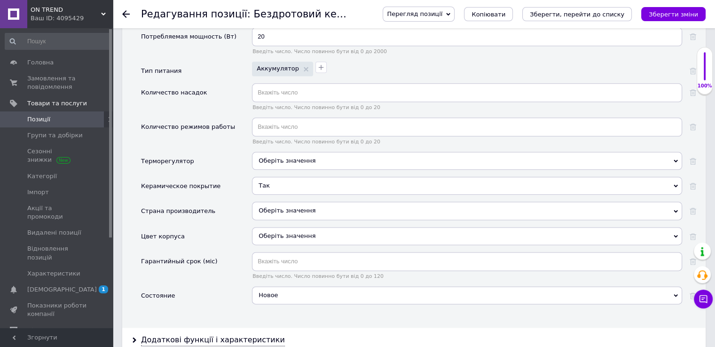
click at [263, 227] on div "Оберіть значення" at bounding box center [467, 236] width 430 height 18
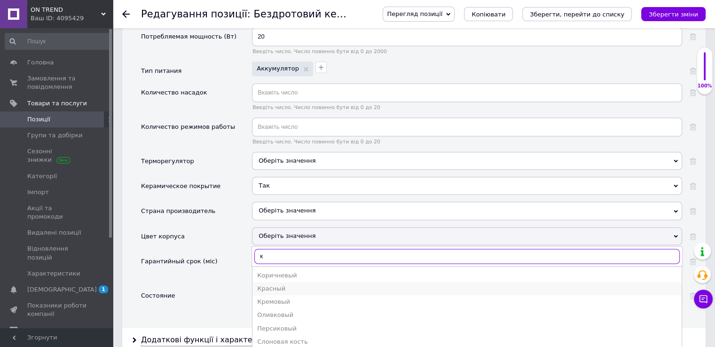
type input "к"
click at [269, 284] on div "Красный" at bounding box center [467, 288] width 420 height 8
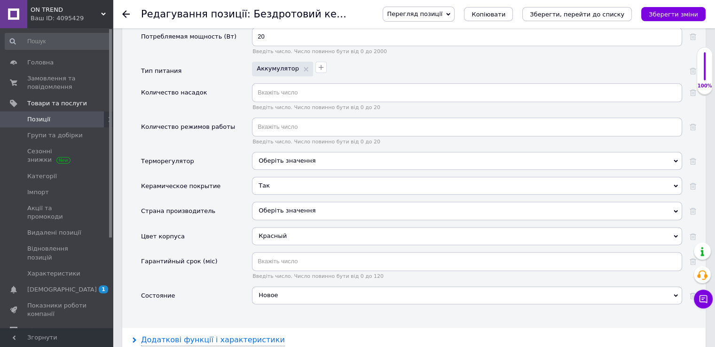
click at [229, 335] on div "Додаткові функції і характеристики" at bounding box center [213, 340] width 144 height 11
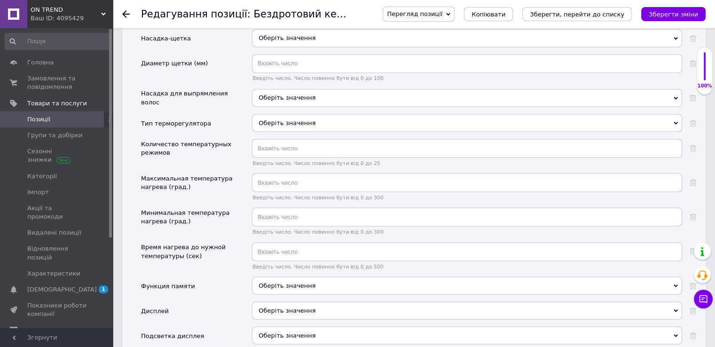
scroll to position [1693, 0]
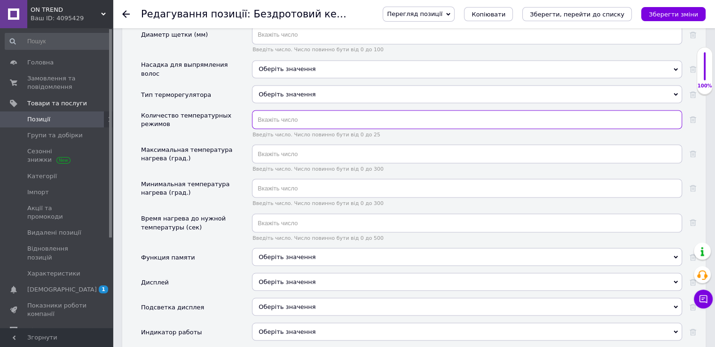
click at [276, 110] on input "text" at bounding box center [467, 119] width 430 height 19
type input "3"
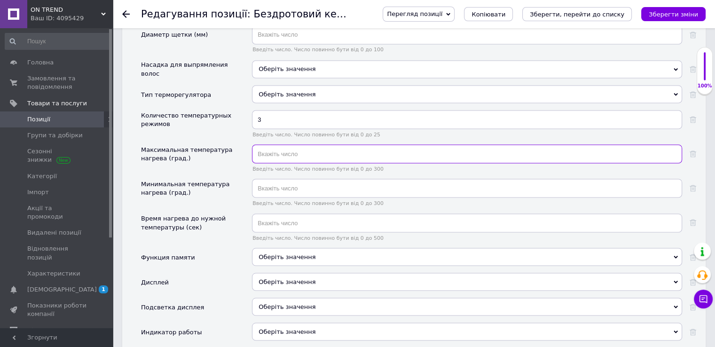
click at [273, 144] on input "text" at bounding box center [467, 153] width 430 height 19
type input "200"
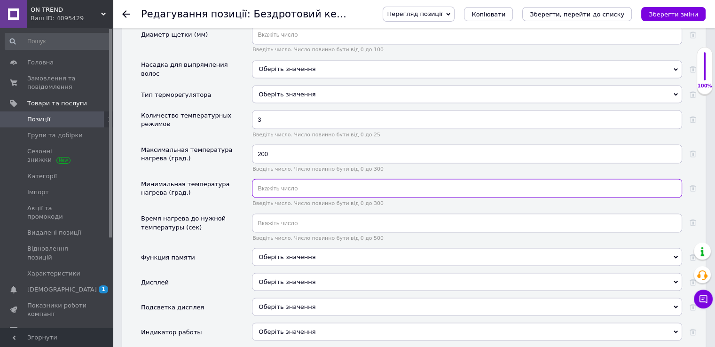
click at [272, 179] on input "text" at bounding box center [467, 188] width 430 height 19
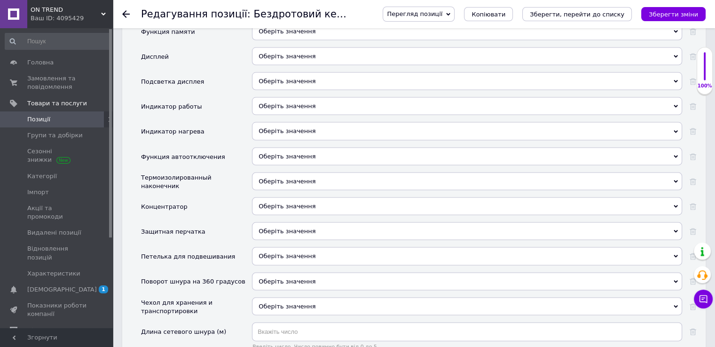
scroll to position [1975, 0]
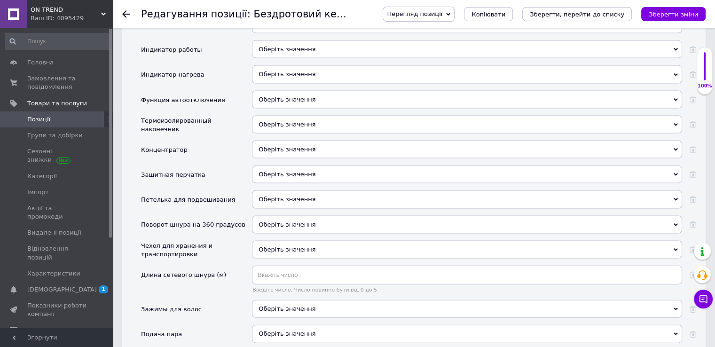
type input "160"
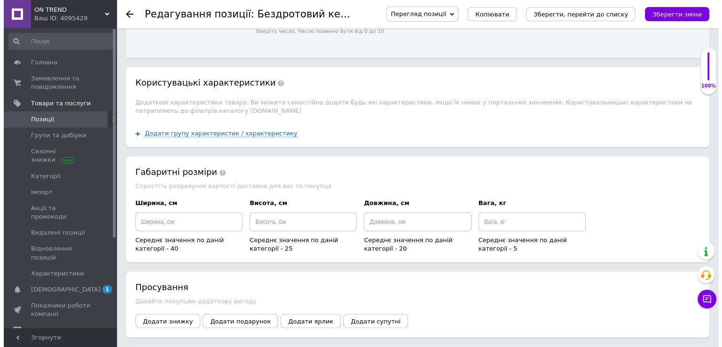
scroll to position [2666, 0]
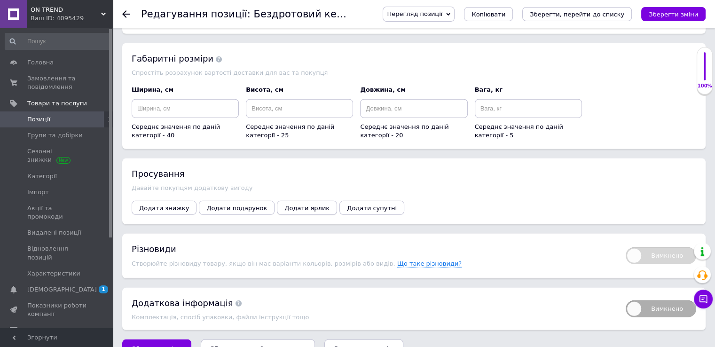
click at [284, 205] on span "Додати ярлик" at bounding box center [306, 208] width 45 height 7
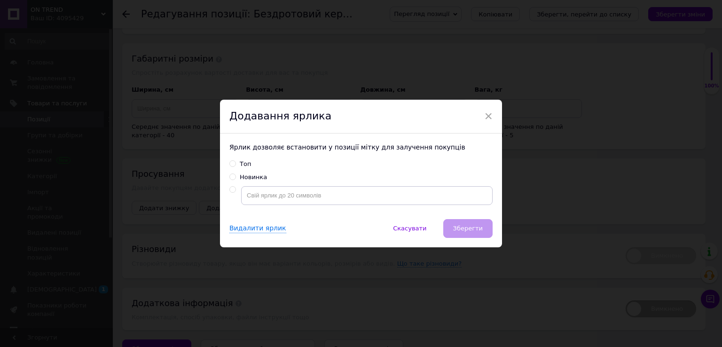
drag, startPoint x: 231, startPoint y: 164, endPoint x: 280, endPoint y: 188, distance: 54.0
click at [231, 164] on input "Топ" at bounding box center [232, 163] width 6 height 6
radio input "true"
click at [469, 231] on span "Зберегти" at bounding box center [468, 228] width 30 height 7
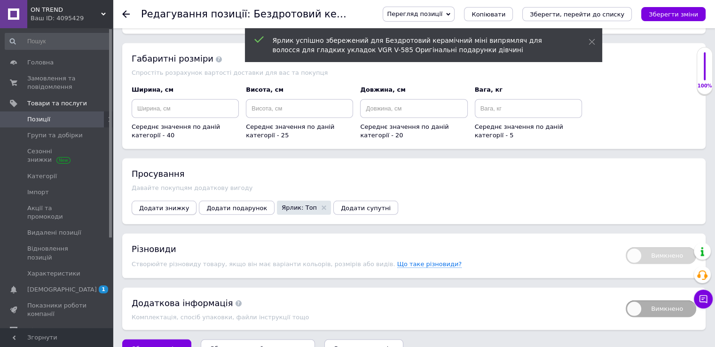
click at [159, 205] on span "Додати знижку" at bounding box center [164, 208] width 50 height 7
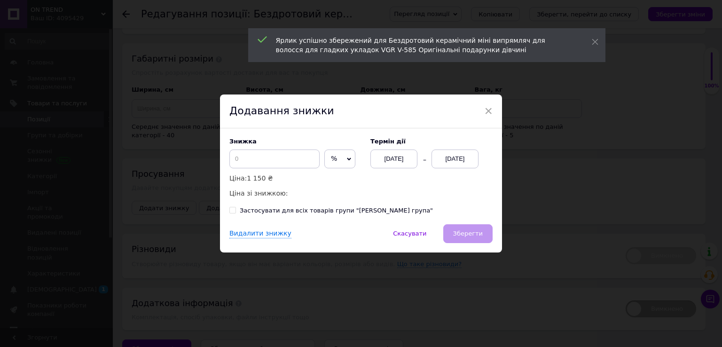
click at [337, 160] on span "%" at bounding box center [339, 159] width 31 height 19
click at [335, 181] on li "₴" at bounding box center [340, 178] width 30 height 13
click at [262, 160] on input at bounding box center [274, 159] width 90 height 19
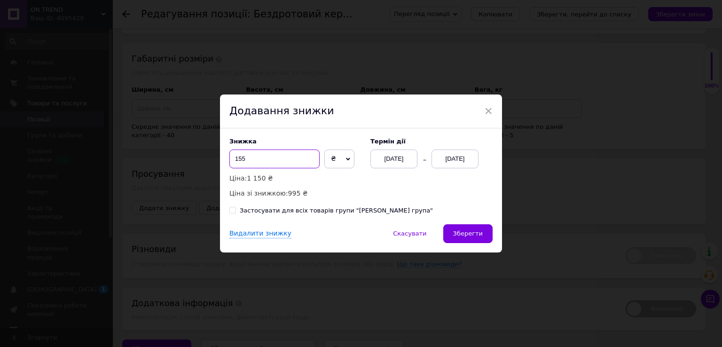
drag, startPoint x: 242, startPoint y: 160, endPoint x: 237, endPoint y: 160, distance: 5.2
click at [237, 160] on input "155" at bounding box center [274, 159] width 90 height 19
type input "165"
click at [446, 162] on div "12.08.2025" at bounding box center [455, 159] width 47 height 19
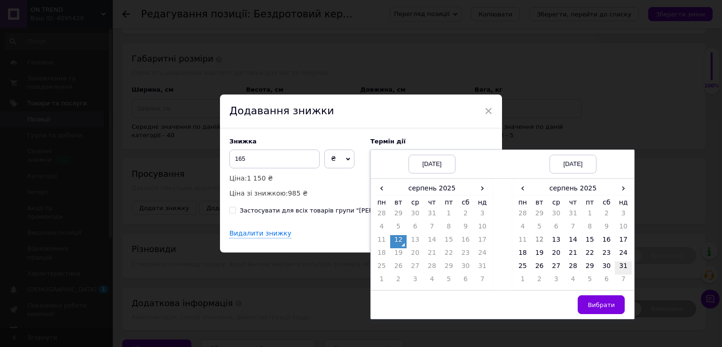
click at [619, 266] on td "31" at bounding box center [623, 267] width 17 height 13
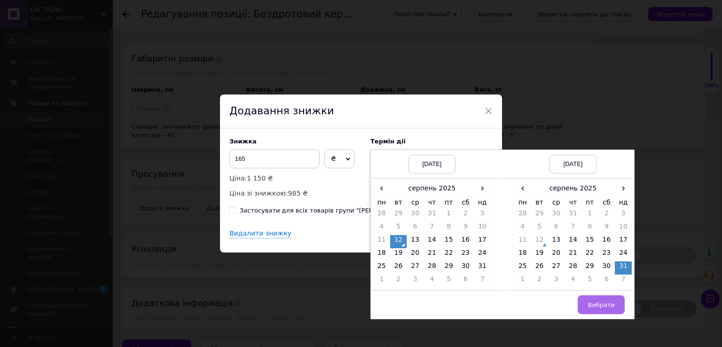
click at [594, 309] on button "Вибрати" at bounding box center [601, 304] width 47 height 19
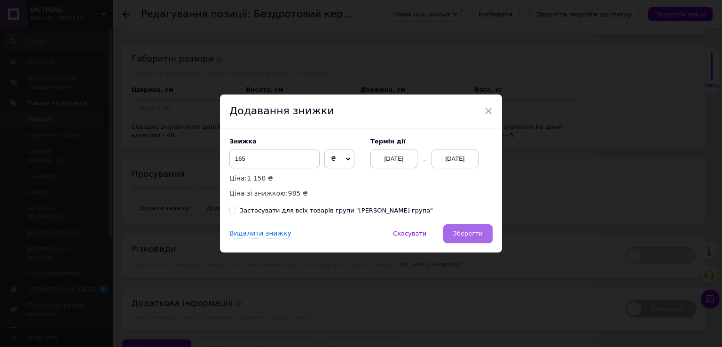
click at [464, 233] on span "Зберегти" at bounding box center [468, 233] width 30 height 7
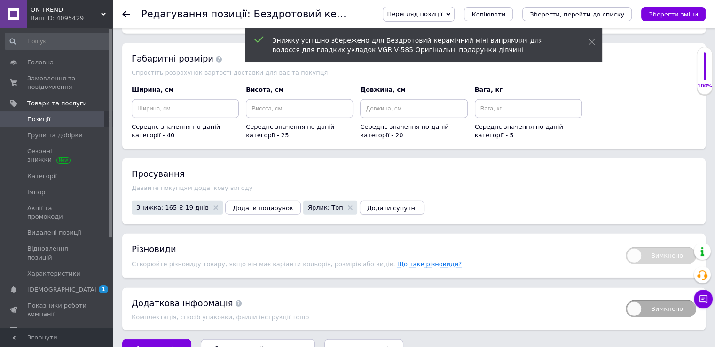
click at [367, 205] on span "Додати супутні" at bounding box center [392, 208] width 50 height 7
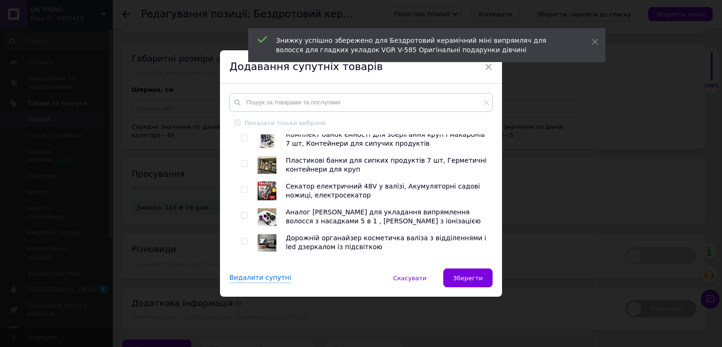
scroll to position [0, 0]
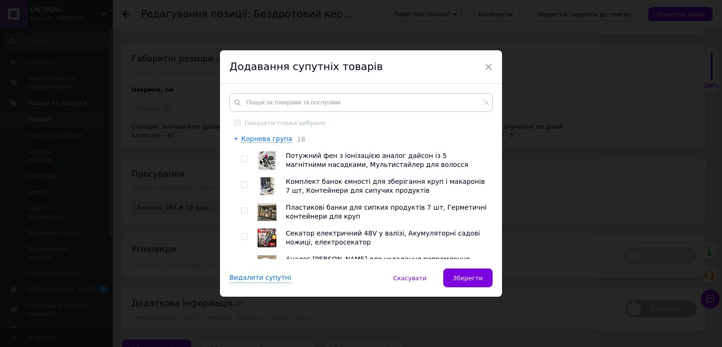
click at [241, 161] on input "checkbox" at bounding box center [244, 159] width 6 height 6
checkbox input "true"
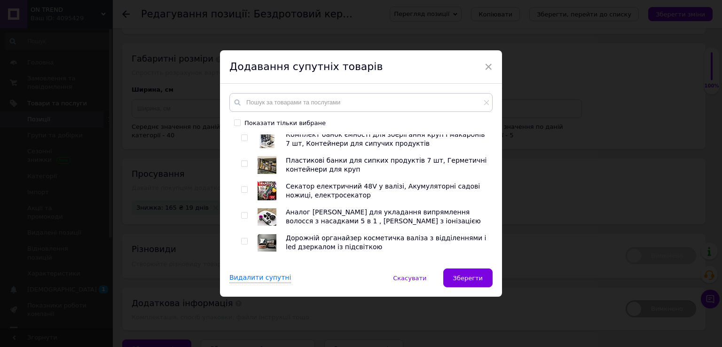
scroll to position [94, 0]
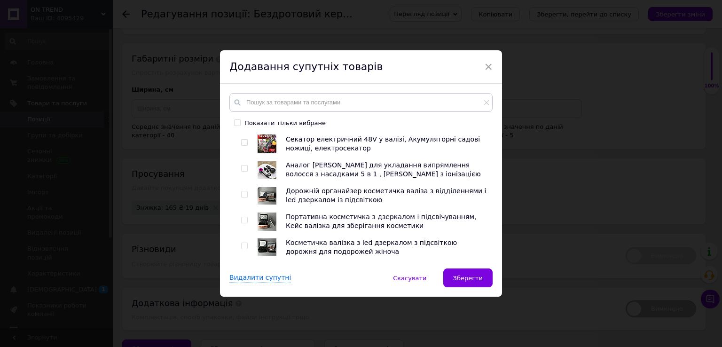
click at [242, 196] on input "checkbox" at bounding box center [244, 194] width 6 height 6
checkbox input "true"
click at [241, 243] on span at bounding box center [244, 246] width 7 height 7
click at [241, 243] on input "checkbox" at bounding box center [244, 246] width 6 height 6
checkbox input "true"
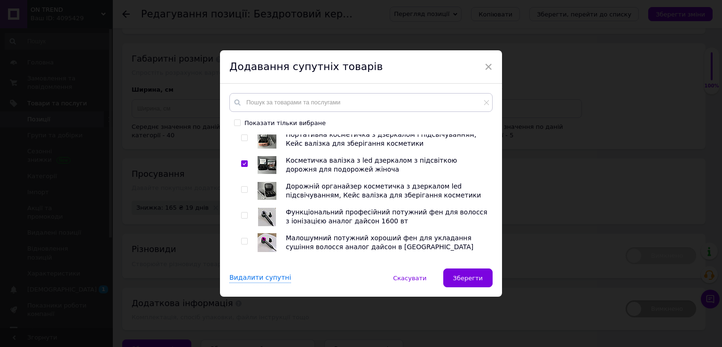
scroll to position [188, 0]
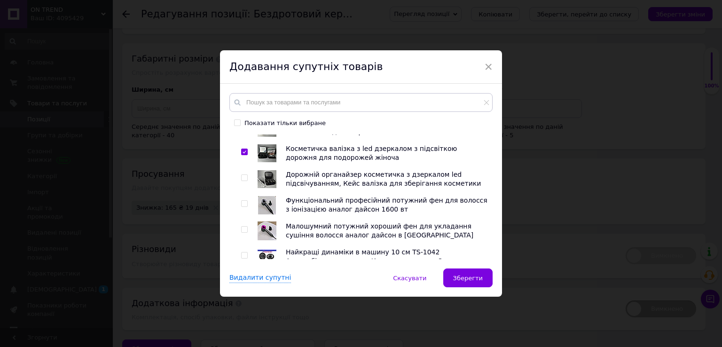
click at [243, 204] on input "checkbox" at bounding box center [244, 204] width 6 height 6
checkbox input "true"
click at [242, 231] on input "checkbox" at bounding box center [244, 230] width 6 height 6
checkbox input "true"
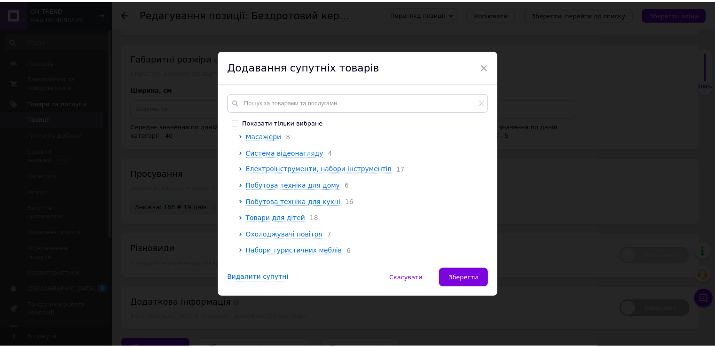
scroll to position [556, 0]
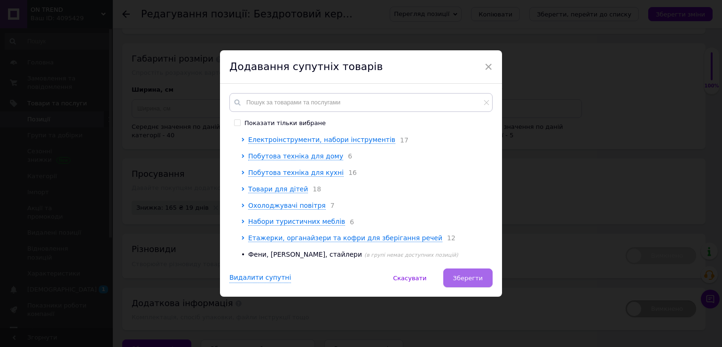
click at [481, 276] on span "Зберегти" at bounding box center [468, 278] width 30 height 7
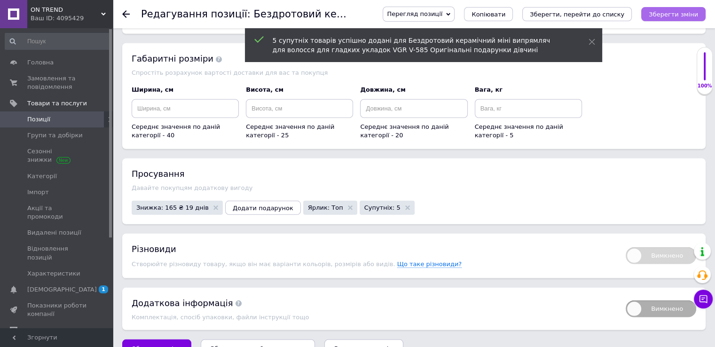
click at [679, 17] on icon "Зберегти зміни" at bounding box center [673, 14] width 49 height 7
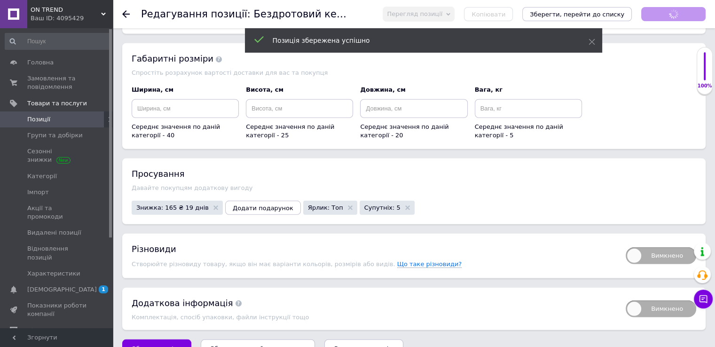
click at [68, 118] on span "Позиції" at bounding box center [57, 119] width 60 height 8
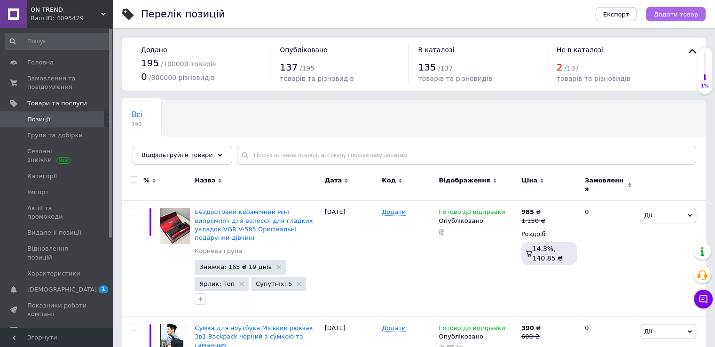
click at [686, 15] on span "Додати товар" at bounding box center [676, 14] width 45 height 7
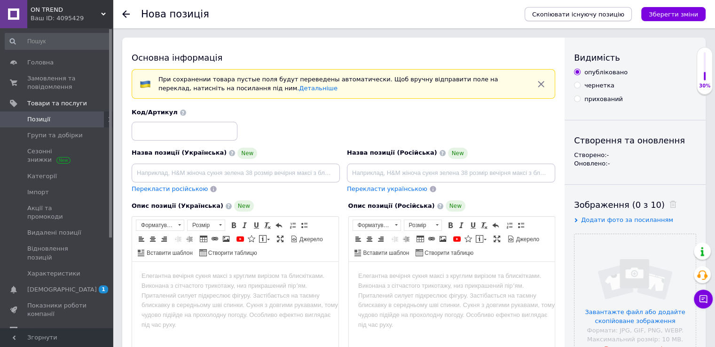
click at [618, 12] on span "Скопіювати існуючу позицію" at bounding box center [578, 14] width 92 height 7
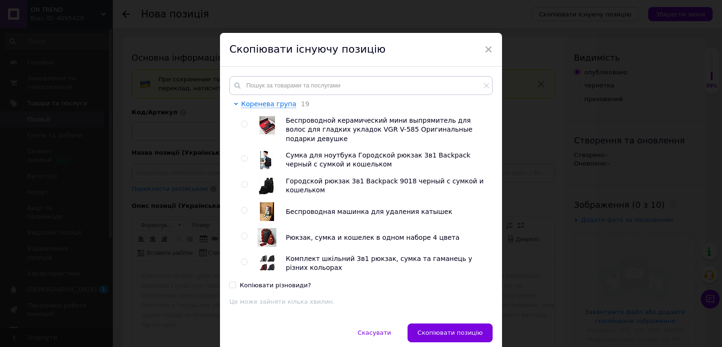
click at [241, 122] on label at bounding box center [244, 124] width 7 height 7
click at [241, 122] on input "radio" at bounding box center [244, 124] width 6 height 6
radio input "true"
click at [451, 332] on span "Скопіювати позицію" at bounding box center [450, 332] width 65 height 7
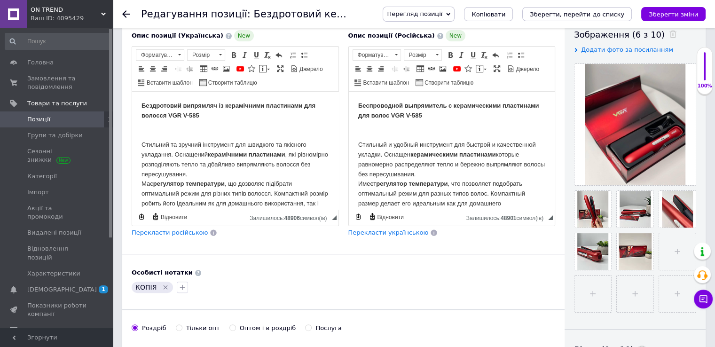
scroll to position [188, 0]
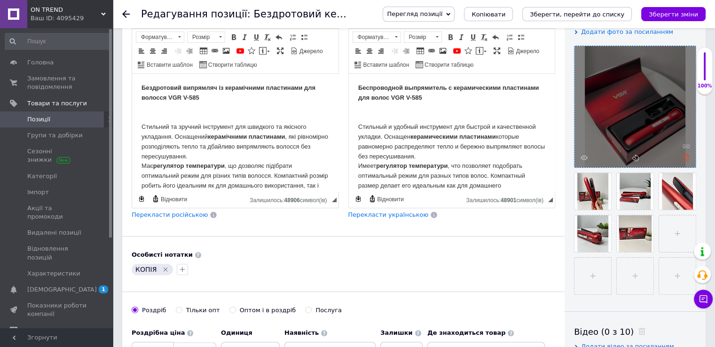
click at [687, 158] on use at bounding box center [686, 157] width 7 height 7
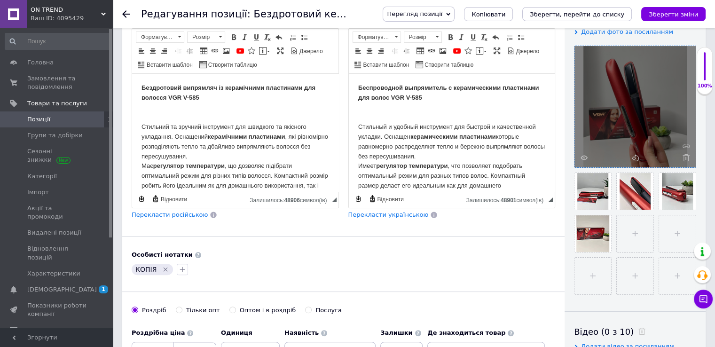
click at [687, 158] on use at bounding box center [686, 157] width 7 height 7
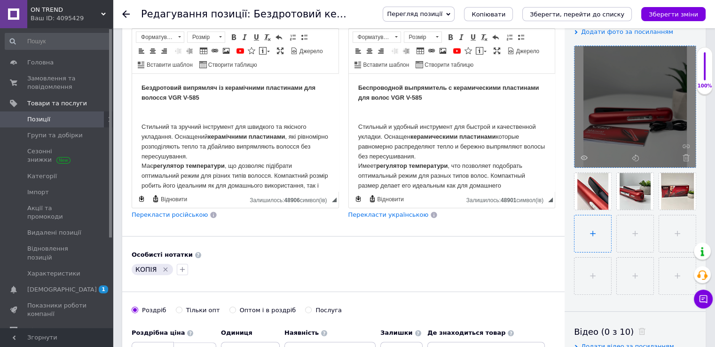
click at [599, 233] on input "file" at bounding box center [593, 233] width 37 height 37
type input "C:\fakepath\photo_2025-08-12_16-00-03.jpg"
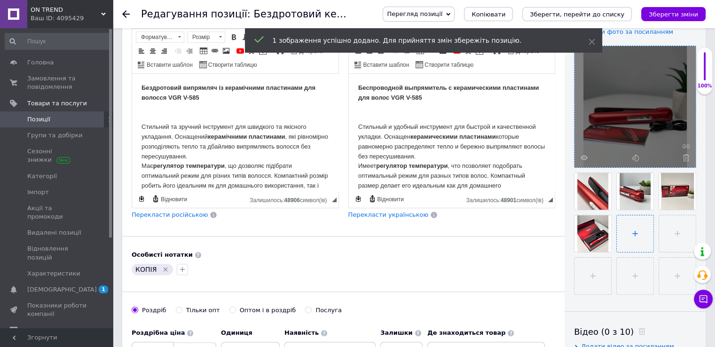
click at [649, 231] on input "file" at bounding box center [635, 233] width 37 height 37
type input "C:\fakepath\photo_2025-08-12_16-00-05.jpg"
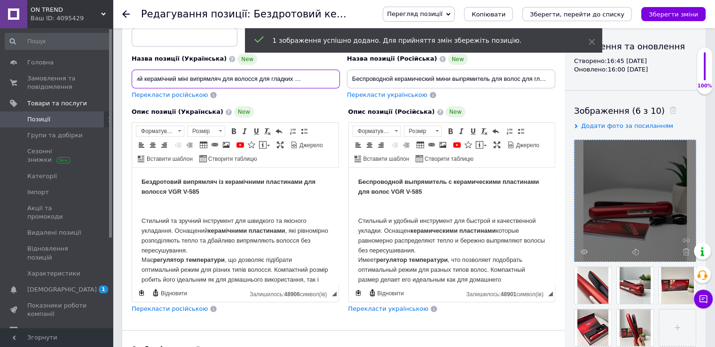
scroll to position [0, 134]
drag, startPoint x: 136, startPoint y: 83, endPoint x: 348, endPoint y: 85, distance: 212.1
click at [348, 85] on div "Назва позиції (Українська) New Бездротовий керамічний міні випрямляч для волосс…" at bounding box center [343, 57] width 431 height 92
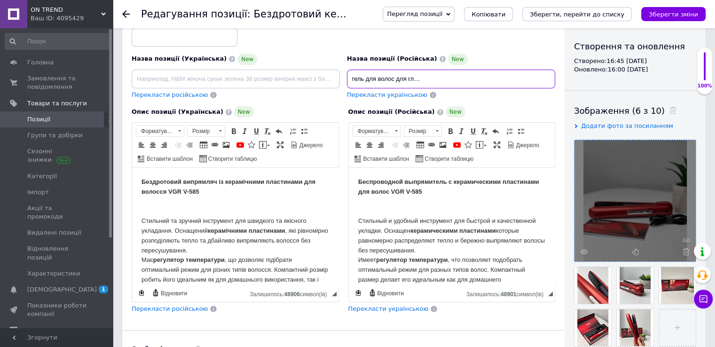
scroll to position [0, 158]
drag, startPoint x: 349, startPoint y: 79, endPoint x: 552, endPoint y: 78, distance: 202.7
click at [552, 78] on input "Беспроводной керамический мини выпрямитель для волос для гладких укладок VGR V-…" at bounding box center [451, 79] width 208 height 19
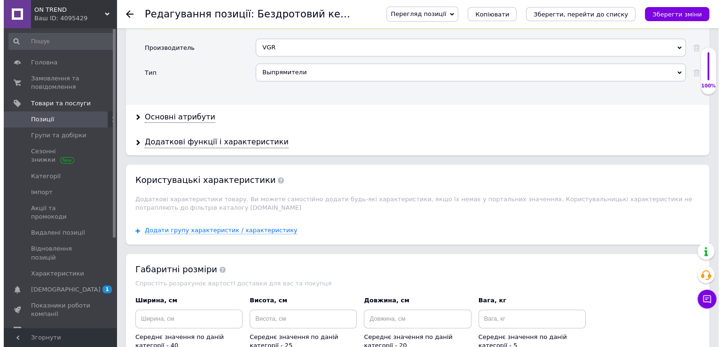
scroll to position [1176, 0]
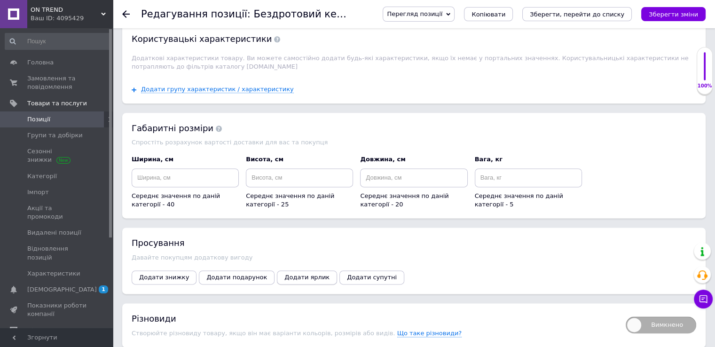
click at [293, 274] on span "Додати ярлик" at bounding box center [306, 277] width 45 height 7
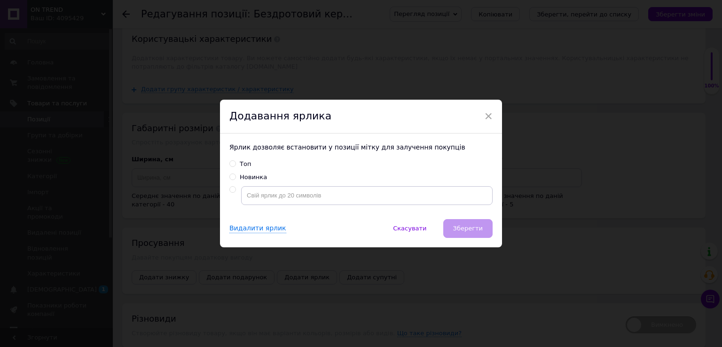
drag, startPoint x: 231, startPoint y: 162, endPoint x: 313, endPoint y: 223, distance: 102.2
click at [230, 162] on input "Топ" at bounding box center [232, 163] width 6 height 6
radio input "true"
click at [465, 221] on button "Зберегти" at bounding box center [467, 228] width 49 height 19
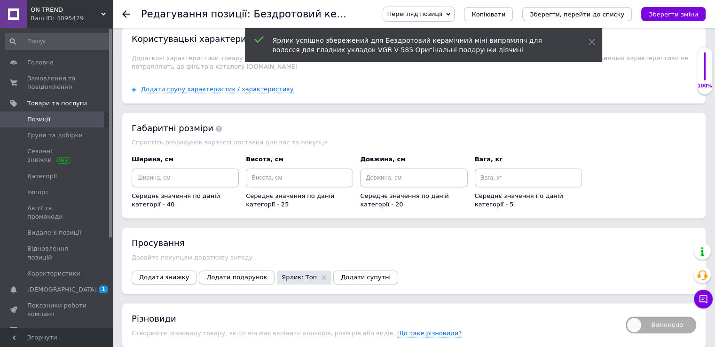
click at [166, 274] on span "Додати знижку" at bounding box center [164, 277] width 50 height 7
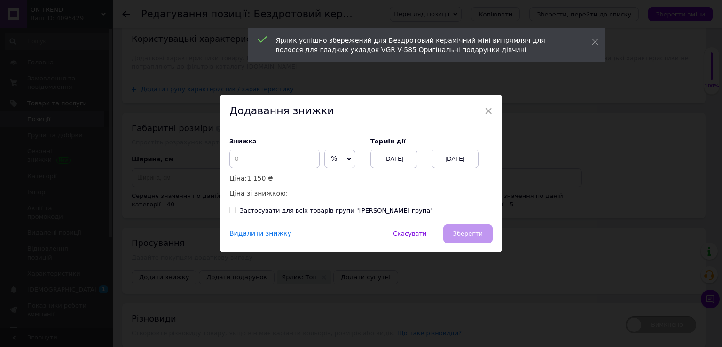
click at [337, 161] on span "%" at bounding box center [339, 159] width 31 height 19
drag, startPoint x: 334, startPoint y: 180, endPoint x: 310, endPoint y: 169, distance: 26.7
click at [332, 179] on li "₴" at bounding box center [340, 178] width 30 height 13
click at [284, 157] on input at bounding box center [274, 159] width 90 height 19
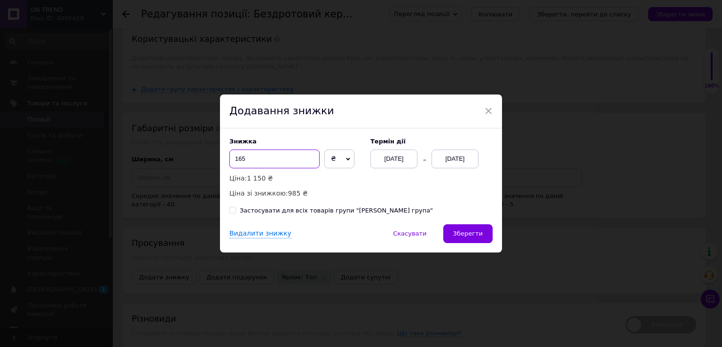
type input "165"
click at [451, 160] on div "12.08.2025" at bounding box center [455, 159] width 47 height 19
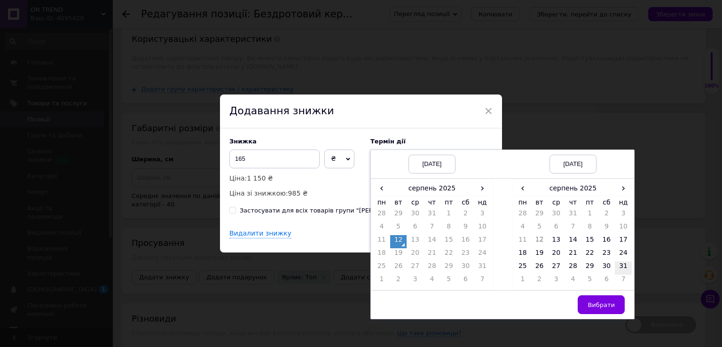
click at [619, 264] on td "31" at bounding box center [623, 267] width 17 height 13
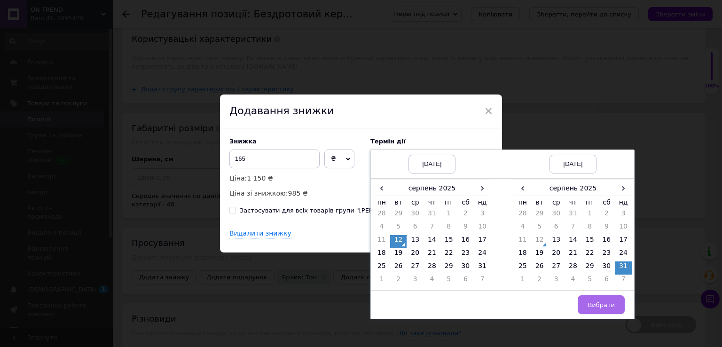
click at [602, 305] on span "Вибрати" at bounding box center [601, 304] width 27 height 7
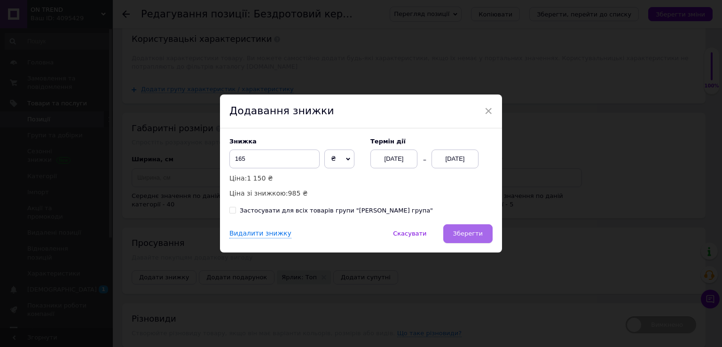
click at [465, 231] on span "Зберегти" at bounding box center [468, 233] width 30 height 7
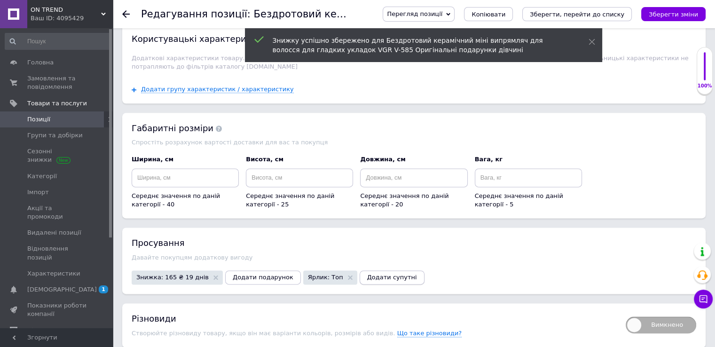
click at [367, 274] on span "Додати супутні" at bounding box center [392, 277] width 50 height 7
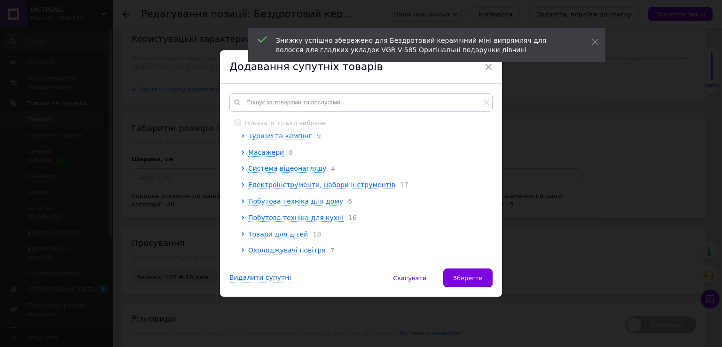
scroll to position [376, 0]
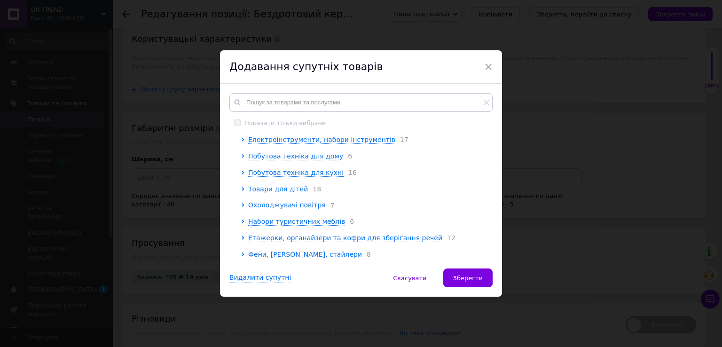
click at [255, 253] on span "Фени, плойки, стайлери" at bounding box center [305, 255] width 114 height 8
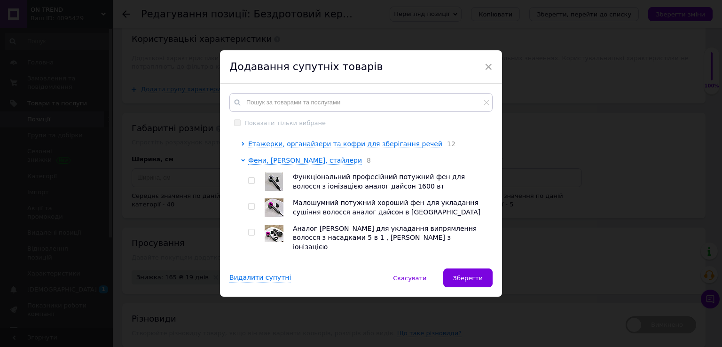
scroll to position [470, 0]
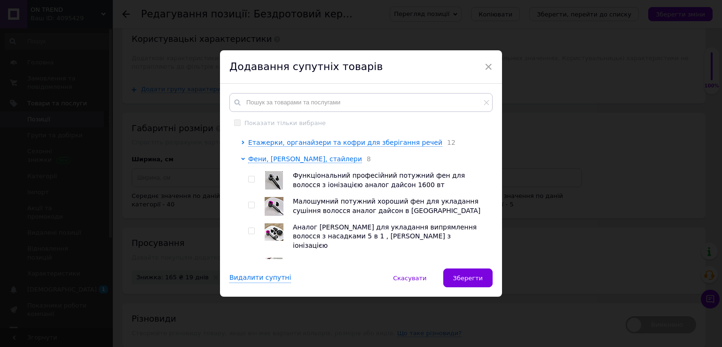
click at [248, 179] on input "checkbox" at bounding box center [251, 179] width 6 height 6
checkbox input "true"
click at [249, 205] on input "checkbox" at bounding box center [251, 205] width 6 height 6
checkbox input "true"
click at [250, 233] on input "checkbox" at bounding box center [251, 231] width 6 height 6
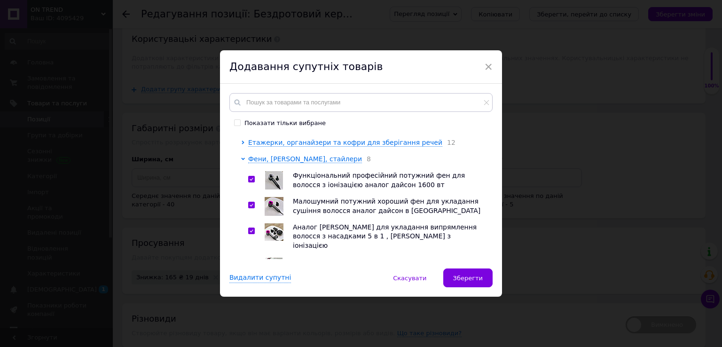
checkbox input "true"
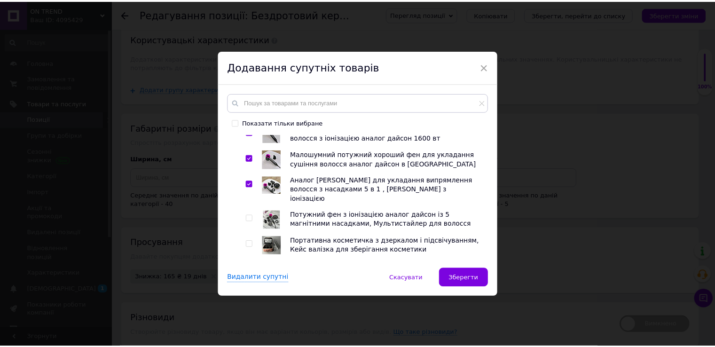
scroll to position [564, 0]
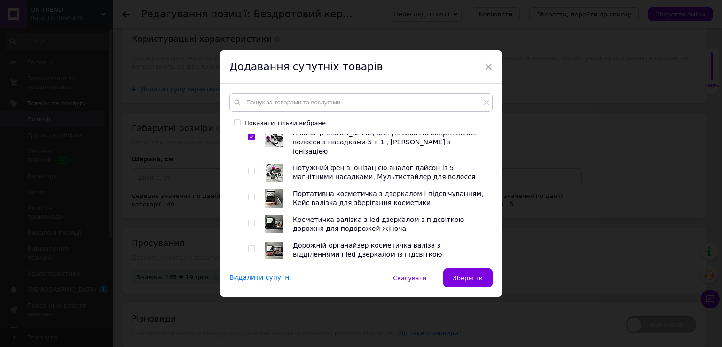
click at [249, 194] on input "checkbox" at bounding box center [251, 197] width 6 height 6
checkbox input "true"
click at [250, 220] on input "checkbox" at bounding box center [251, 223] width 6 height 6
checkbox input "true"
click at [463, 275] on span "Зберегти" at bounding box center [468, 278] width 30 height 7
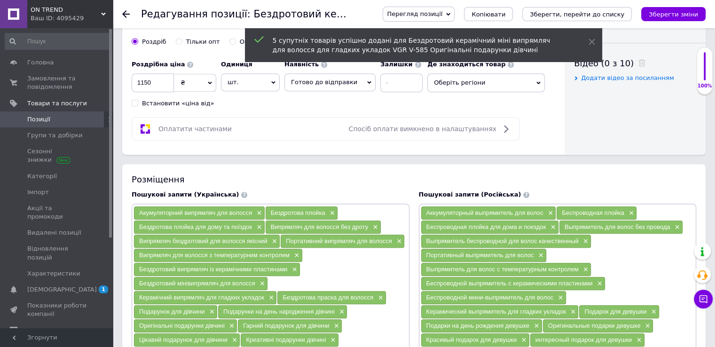
scroll to position [517, 0]
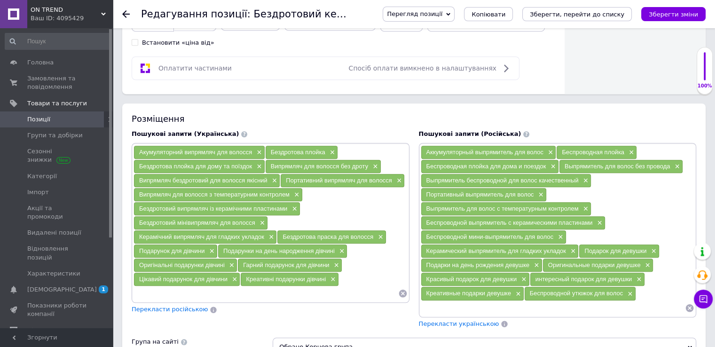
drag, startPoint x: 135, startPoint y: 166, endPoint x: 252, endPoint y: 166, distance: 116.6
click at [252, 166] on div "Бездротова плойка для дому та поїздок ×" at bounding box center [199, 166] width 131 height 13
drag, startPoint x: 137, startPoint y: 149, endPoint x: 253, endPoint y: 151, distance: 115.7
click at [253, 151] on div "Акумуляторний випрямляч для волосся ×" at bounding box center [199, 152] width 131 height 13
copy span "Акумуляторний випрямляч для волосся"
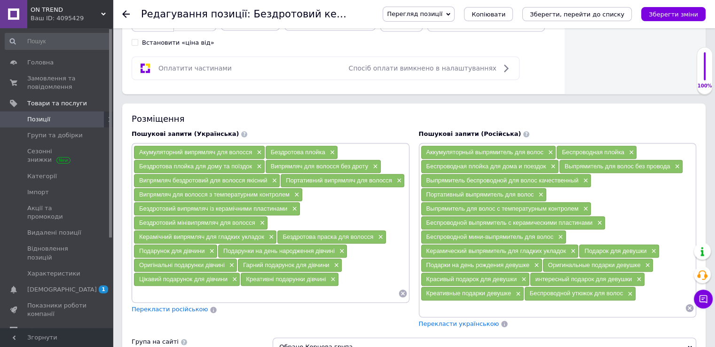
click at [308, 125] on div "Пошукові запити (Українська) Акумуляторний випрямляч для волосся × Бездротова п…" at bounding box center [270, 229] width 287 height 208
drag, startPoint x: 135, startPoint y: 193, endPoint x: 293, endPoint y: 193, distance: 158.0
click at [293, 193] on div "Випрямляч для волосся з температурним контролем ×" at bounding box center [218, 194] width 168 height 13
copy span "Випрямляч для волосся з температурним контролем"
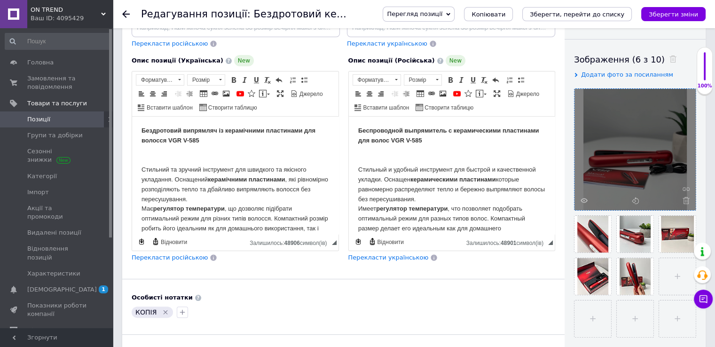
scroll to position [47, 0]
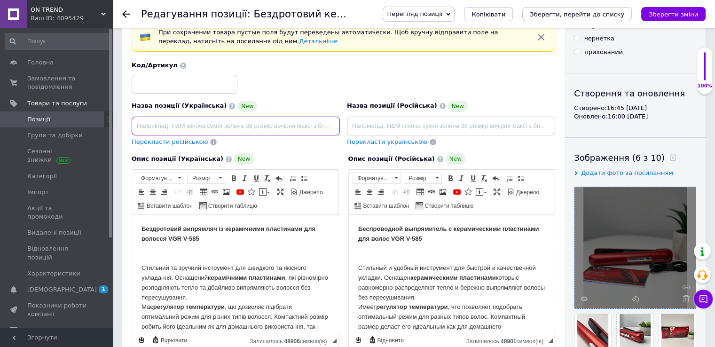
click at [267, 127] on input at bounding box center [236, 126] width 208 height 19
paste input "Випрямляч для волосся з температурним контролем"
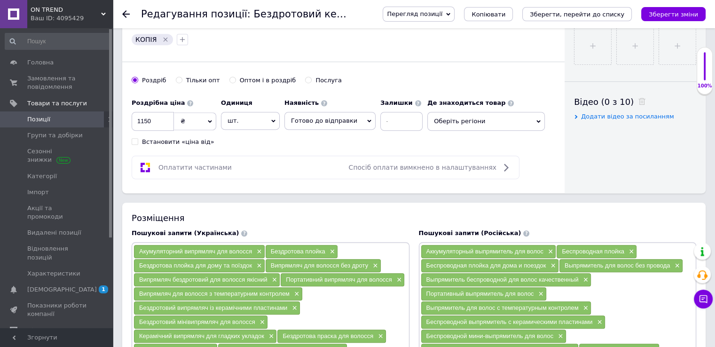
scroll to position [517, 0]
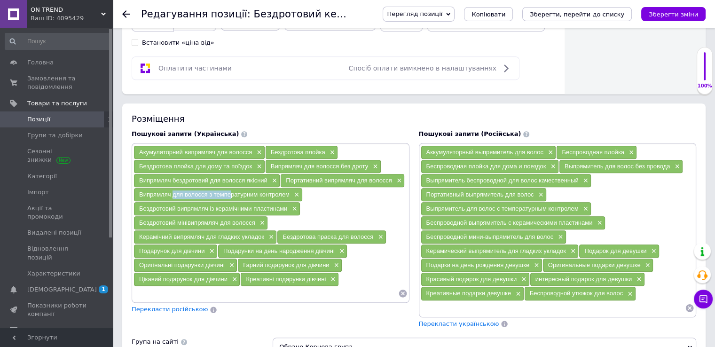
drag, startPoint x: 170, startPoint y: 193, endPoint x: 226, endPoint y: 192, distance: 56.0
click at [226, 192] on span "Випрямляч для волосся з температурним контролем" at bounding box center [214, 194] width 150 height 7
drag, startPoint x: 170, startPoint y: 176, endPoint x: 208, endPoint y: 177, distance: 38.6
click at [208, 177] on span "Випрямляч бездротовий для волосся якісний" at bounding box center [203, 180] width 128 height 7
copy span "бездротовий"
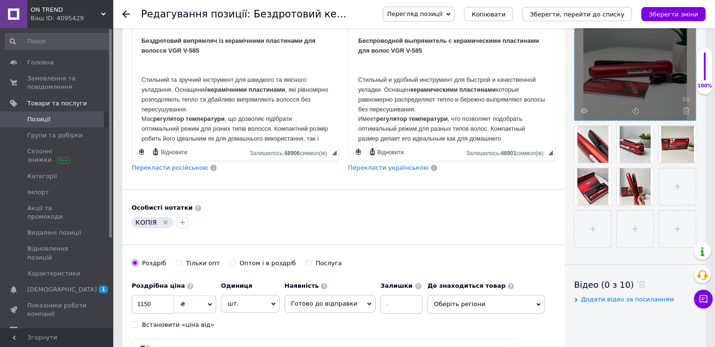
scroll to position [0, 0]
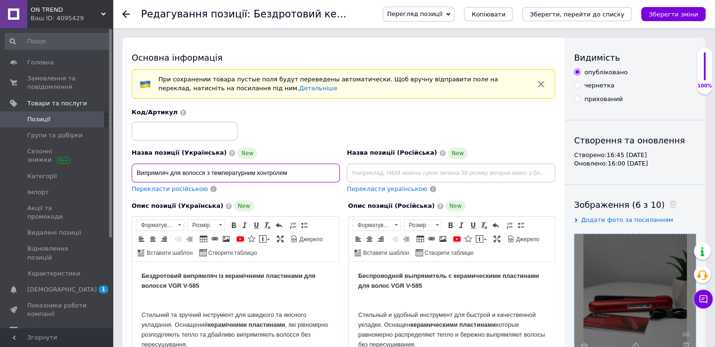
click at [169, 175] on input "Випрямляч для волосся з температурним контролем" at bounding box center [236, 173] width 208 height 19
paste input "бездротовий"
click at [172, 174] on input "Випрямляч бездротовий для волосся з температурним контролем" at bounding box center [236, 173] width 208 height 19
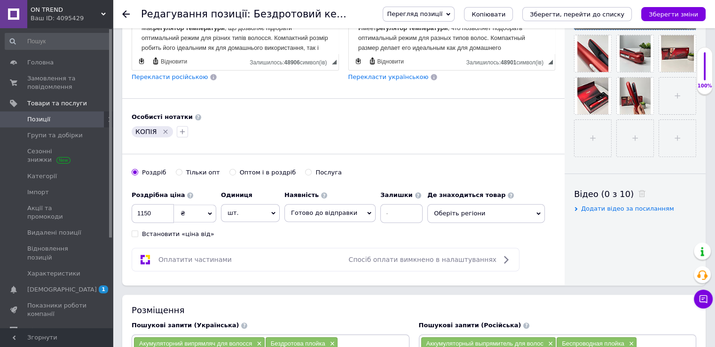
scroll to position [376, 0]
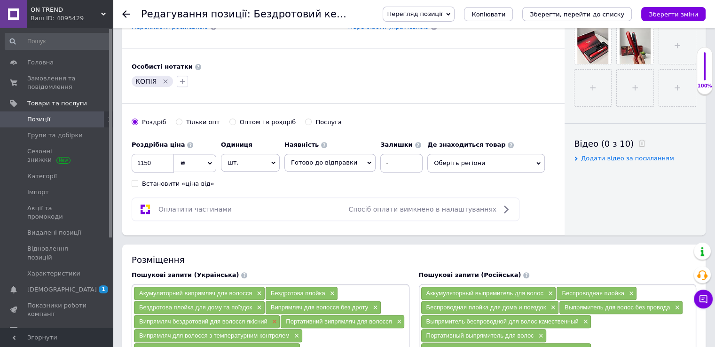
drag, startPoint x: 245, startPoint y: 320, endPoint x: 270, endPoint y: 320, distance: 24.9
click at [270, 320] on div "Випрямляч бездротовий для волосся якісний ×" at bounding box center [207, 321] width 146 height 13
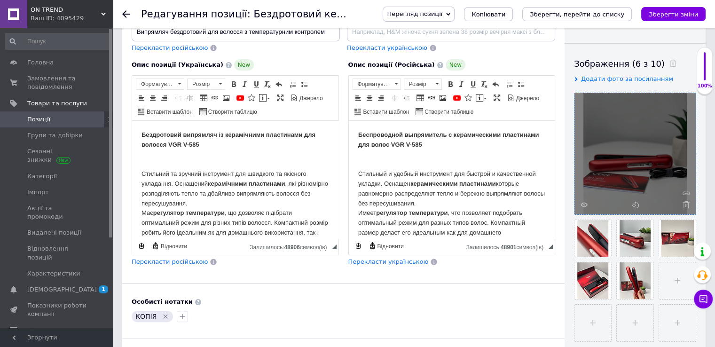
scroll to position [94, 0]
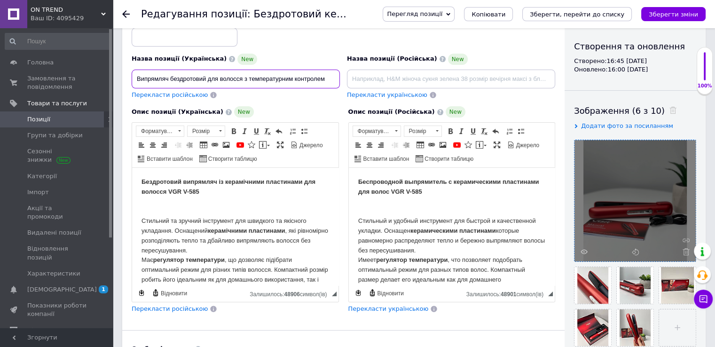
click at [329, 76] on input "Випрямляч бездротовий для волосся з температурним контролем" at bounding box center [236, 79] width 208 height 19
paste input "якісний"
click at [314, 79] on input "Випрямляч бездротовий для волосся з температурним контролем якісний" at bounding box center [236, 79] width 208 height 19
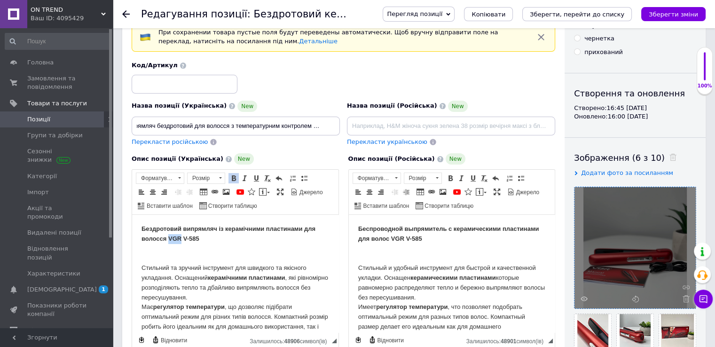
scroll to position [0, 0]
drag, startPoint x: 167, startPoint y: 241, endPoint x: 204, endPoint y: 240, distance: 36.2
click at [311, 124] on input "Випрямляч бездротовий для волосся з температурним контролем якісний" at bounding box center [236, 126] width 208 height 19
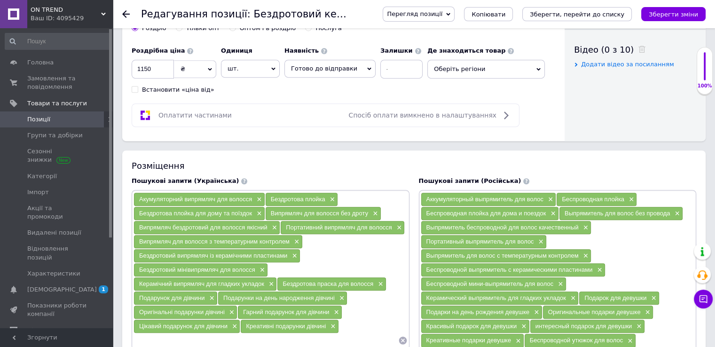
drag, startPoint x: 135, startPoint y: 212, endPoint x: 253, endPoint y: 211, distance: 117.1
click at [253, 211] on div "Бездротова плойка для дому та поїздок ×" at bounding box center [199, 213] width 131 height 13
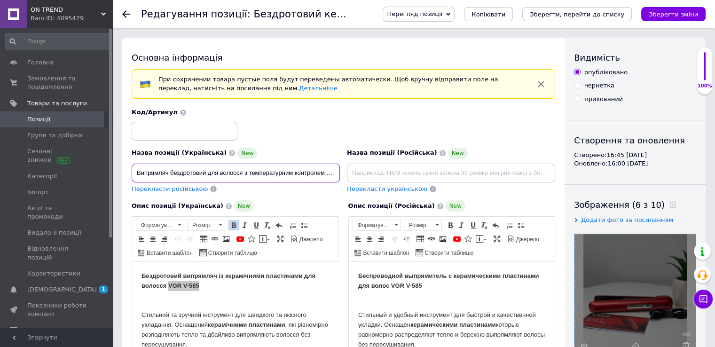
click at [316, 170] on input "Випрямляч бездротовий для волосся з температурним контролем якісний VGR V-585" at bounding box center [236, 173] width 208 height 19
paste input "Бездротова плойка для дому та поїздок"
click at [324, 171] on input "Випрямляч бездротовий для волосся з температурним контролем якісний VGR V-585 Б…" at bounding box center [236, 173] width 208 height 19
drag, startPoint x: 221, startPoint y: 173, endPoint x: 375, endPoint y: 174, distance: 154.2
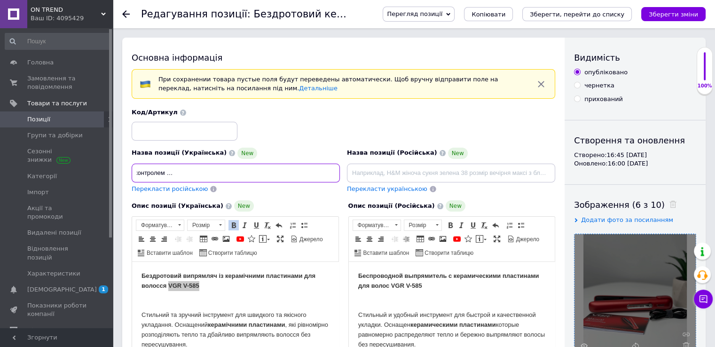
click at [375, 174] on div "Назва позиції (Українська) New Випрямляч бездротовий для волосся з температурни…" at bounding box center [343, 151] width 431 height 92
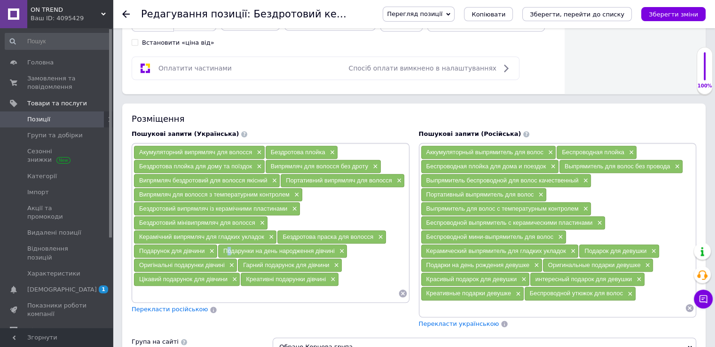
scroll to position [0, 0]
drag, startPoint x: 221, startPoint y: 246, endPoint x: 336, endPoint y: 244, distance: 114.8
click at [336, 245] on div "Подарунки на день народження дівчині ×" at bounding box center [282, 251] width 129 height 13
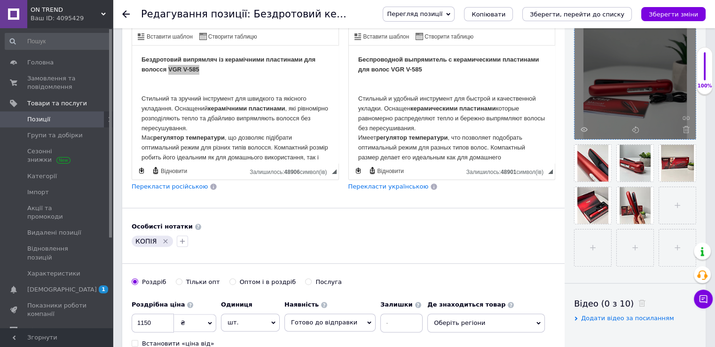
scroll to position [94, 0]
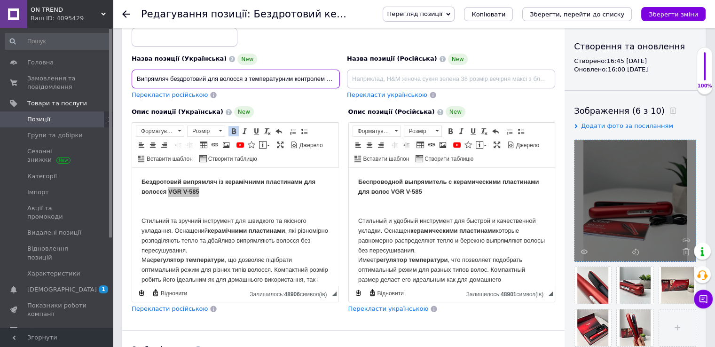
click at [315, 79] on input "Випрямляч бездротовий для волосся з температурним контролем якісний VGR V-585" at bounding box center [236, 79] width 208 height 19
paste input "Подарунки на день народження дівчині"
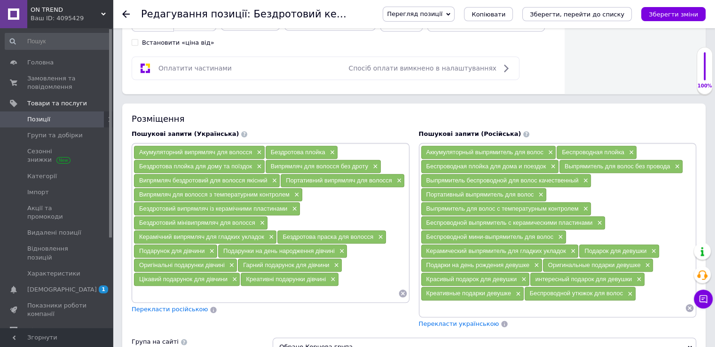
scroll to position [0, 0]
drag, startPoint x: 243, startPoint y: 277, endPoint x: 275, endPoint y: 276, distance: 31.5
click at [275, 276] on div "Креативні подарунки дівчині ×" at bounding box center [289, 279] width 97 height 13
drag, startPoint x: 305, startPoint y: 275, endPoint x: 241, endPoint y: 277, distance: 64.0
click at [241, 277] on div "Креативні подарунки дівчині ×" at bounding box center [289, 279] width 97 height 13
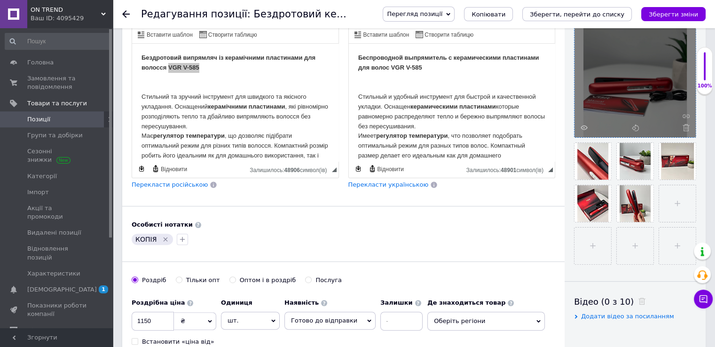
scroll to position [47, 0]
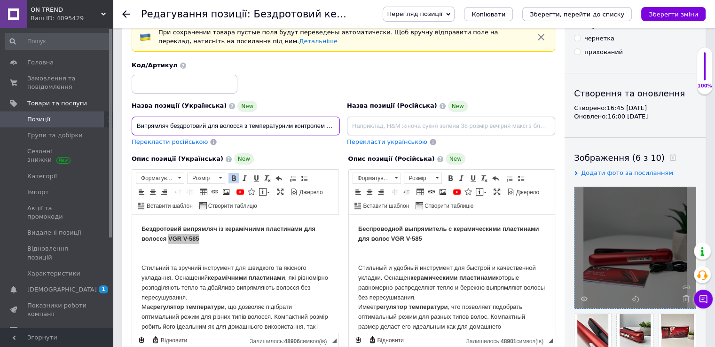
click at [309, 120] on input "Випрямляч бездротовий для волосся з температурним контролем якісний VGR V-585 П…" at bounding box center [236, 126] width 208 height 19
drag, startPoint x: 252, startPoint y: 126, endPoint x: 224, endPoint y: 128, distance: 28.4
click at [224, 128] on input "Випрямляч бездротовий для волосся з температурним контролем якісний VGR V-585 П…" at bounding box center [236, 126] width 208 height 19
paste input "реативні п"
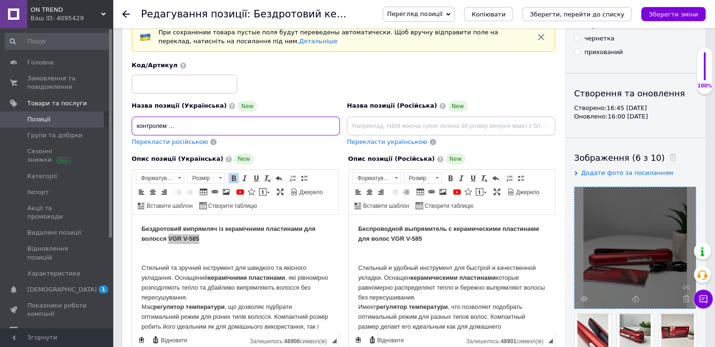
click at [325, 126] on input "Випрямляч бездротовий для волосся з температурним контролем якісний VGR V-585 К…" at bounding box center [236, 126] width 208 height 19
drag, startPoint x: 337, startPoint y: 125, endPoint x: 125, endPoint y: 120, distance: 211.6
click at [125, 120] on div "Основна інформація При сохранении товара пустые поля будут переведены автоматич…" at bounding box center [343, 278] width 442 height 574
type input "Випрямляч бездротовий для волосся з температурним контролем якісний VGR V-585 К…"
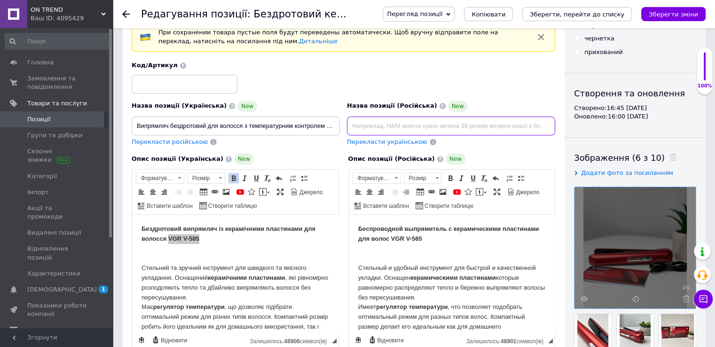
click at [367, 121] on input at bounding box center [451, 126] width 208 height 19
paste input "Выпрямитель беспроводной для волос с температурным контролем VGR V-585 Креативн…"
click at [365, 124] on input "Выпрямитель беспроводной для волос с температурным контролем VGR V-585 Креативн…" at bounding box center [451, 126] width 208 height 19
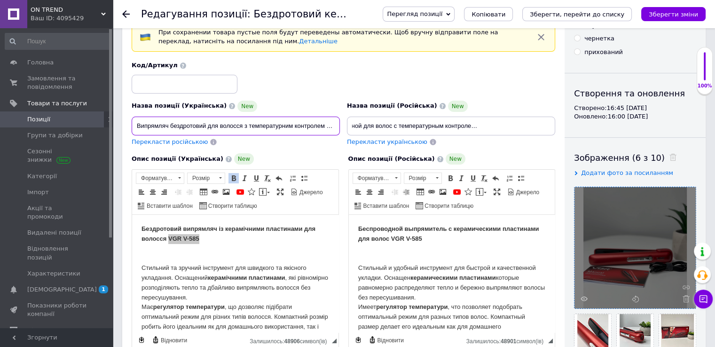
click at [314, 128] on input "Випрямляч бездротовий для волосся з температурним контролем якісний VGR V-585 К…" at bounding box center [236, 126] width 208 height 19
drag, startPoint x: 290, startPoint y: 125, endPoint x: 311, endPoint y: 125, distance: 21.6
click at [311, 125] on input "Випрямляч бездротовий для волосся з температурним контролем якісний VGR V-585 К…" at bounding box center [236, 126] width 208 height 19
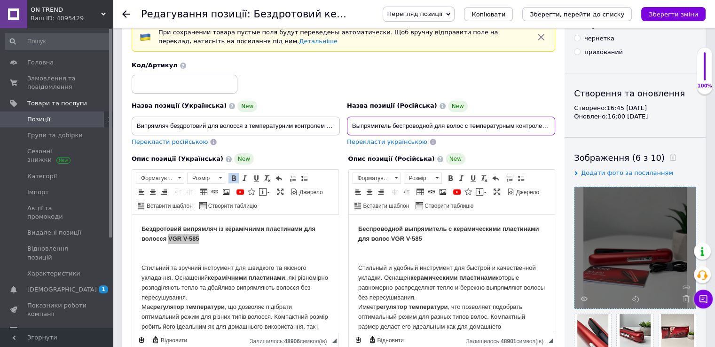
click at [533, 125] on input "Выпрямитель беспроводной для волос с температурным контролем VGR V-585 Креативн…" at bounding box center [451, 126] width 208 height 19
paste input "качественный"
click at [507, 127] on input "Выпрямитель беспроводной для волос с температурным контролем качественный VGR V…" at bounding box center [451, 126] width 208 height 19
type input "Выпрямитель беспроводной для волос с температурным контролем качественный VGR V…"
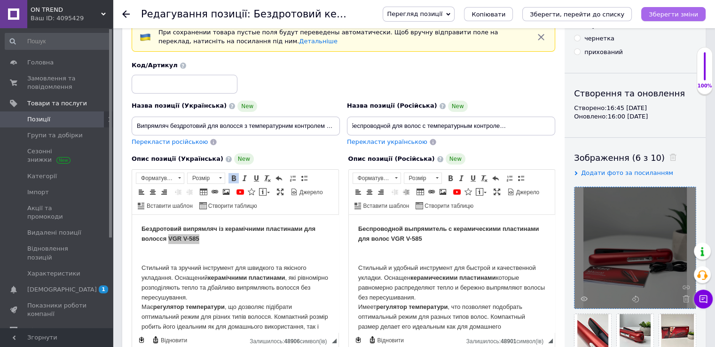
scroll to position [0, 0]
click at [671, 13] on icon "Зберегти зміни" at bounding box center [673, 14] width 49 height 7
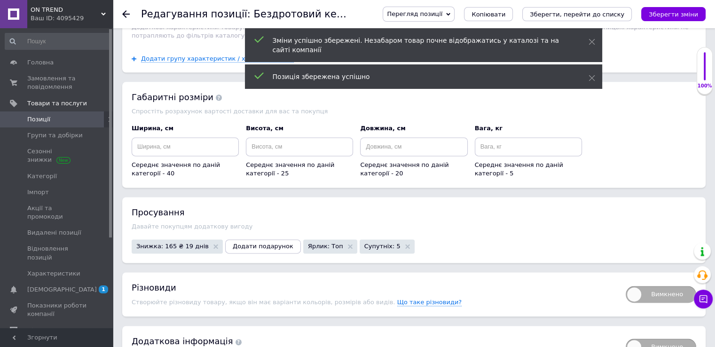
scroll to position [1255, 0]
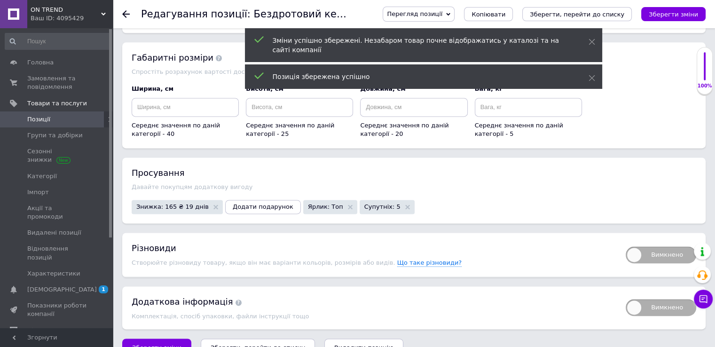
click at [62, 122] on span "Позиції" at bounding box center [57, 119] width 60 height 8
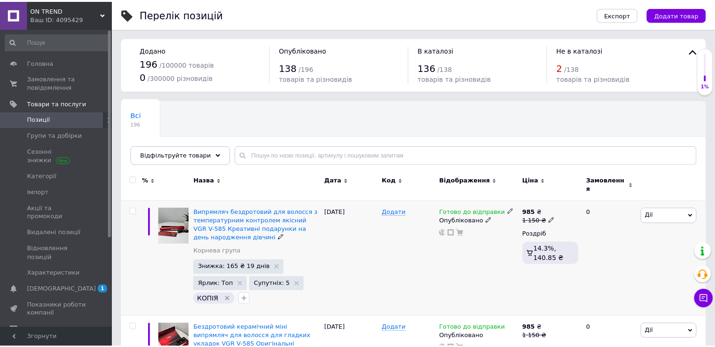
scroll to position [94, 0]
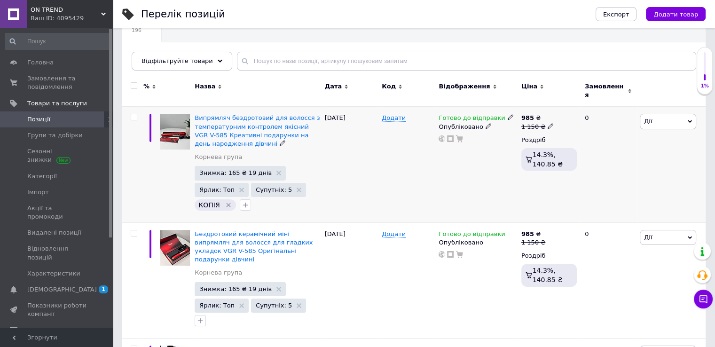
click at [133, 114] on input "checkbox" at bounding box center [134, 117] width 6 height 6
checkbox input "true"
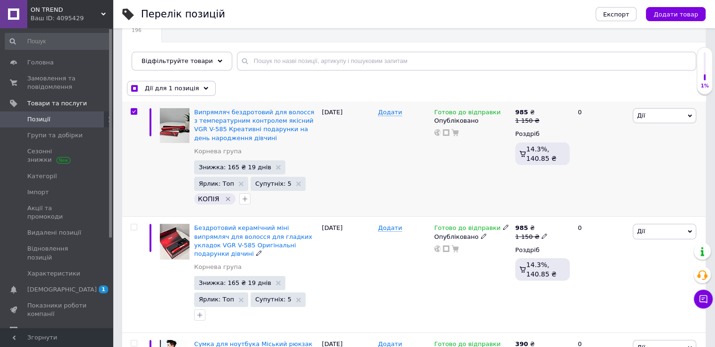
click at [133, 227] on input "checkbox" at bounding box center [134, 227] width 6 height 6
checkbox input "true"
click at [182, 90] on span "Дії для 2 позиції" at bounding box center [171, 88] width 52 height 8
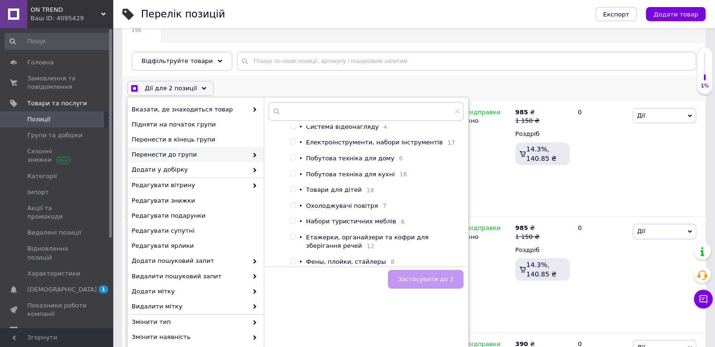
scroll to position [76, 0]
checkbox input "true"
click at [292, 258] on input "radio" at bounding box center [293, 261] width 6 height 6
radio input "true"
checkbox input "true"
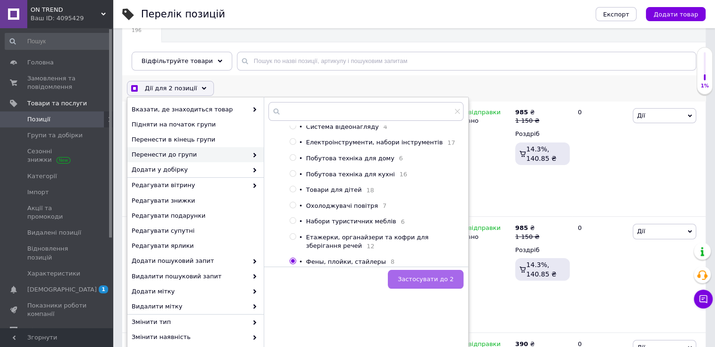
click at [436, 280] on span "Застосувати до 2" at bounding box center [426, 279] width 56 height 7
checkbox input "false"
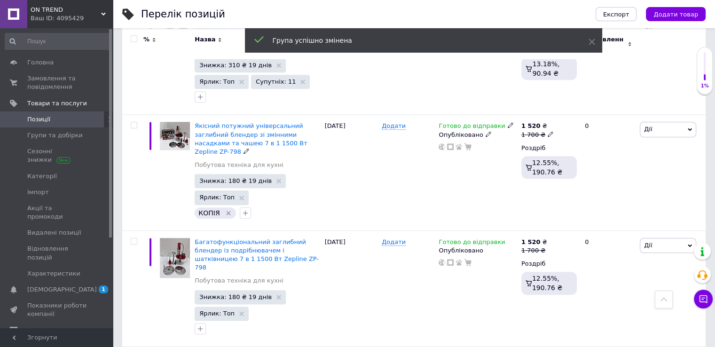
scroll to position [799, 0]
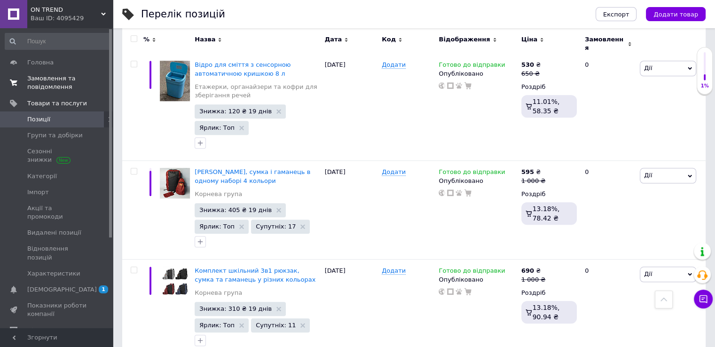
click at [55, 93] on link "Замовлення та повідомлення 0 0" at bounding box center [58, 83] width 116 height 24
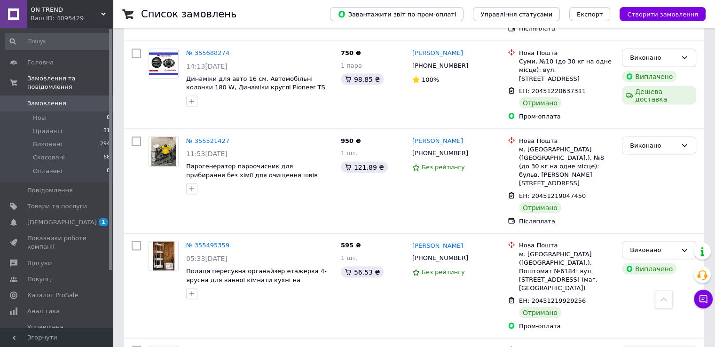
scroll to position [2022, 0]
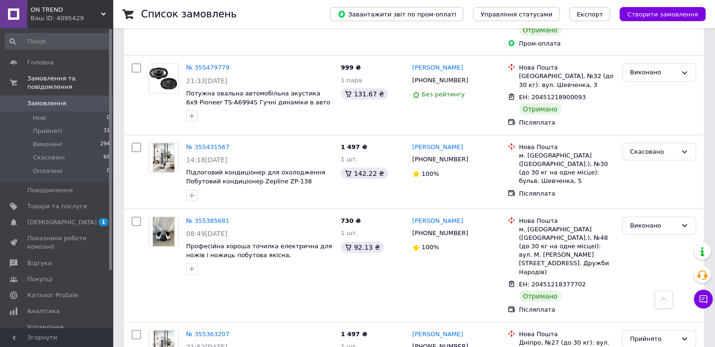
click at [71, 99] on span "Замовлення" at bounding box center [57, 103] width 60 height 8
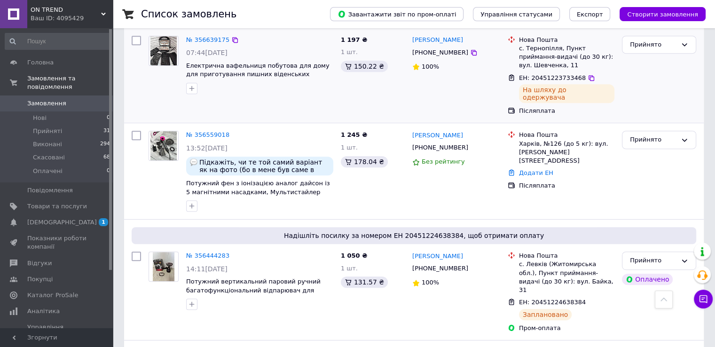
scroll to position [423, 0]
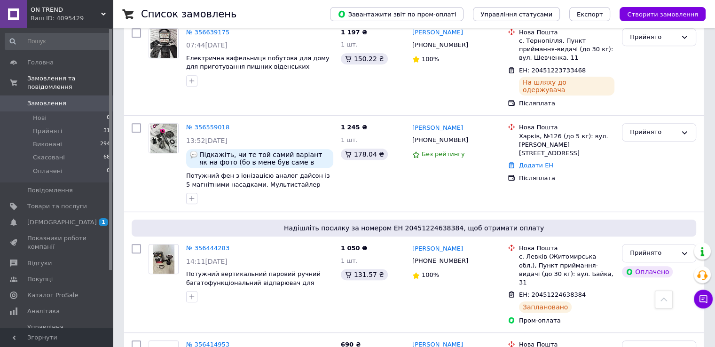
click at [51, 99] on link "Замовлення 0" at bounding box center [58, 103] width 116 height 16
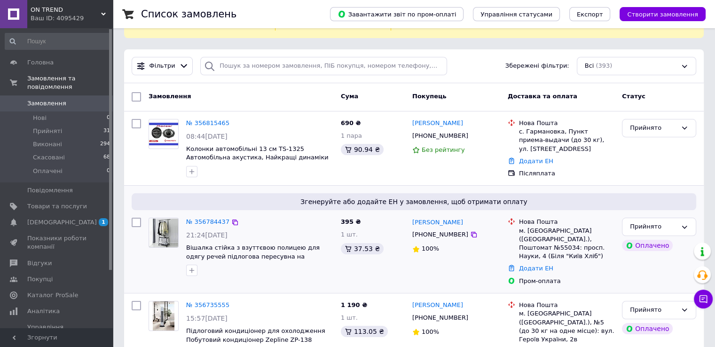
scroll to position [235, 0]
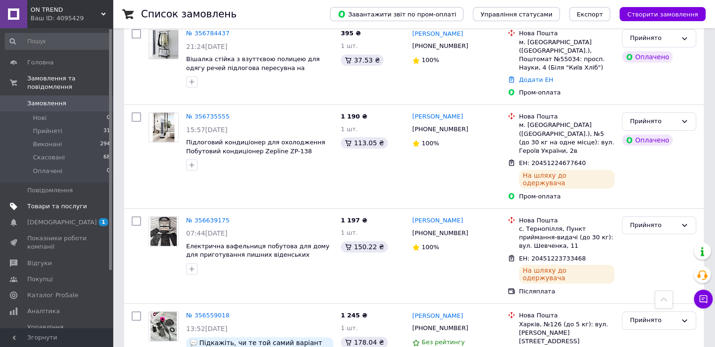
click at [70, 202] on span "Товари та послуги" at bounding box center [57, 206] width 60 height 8
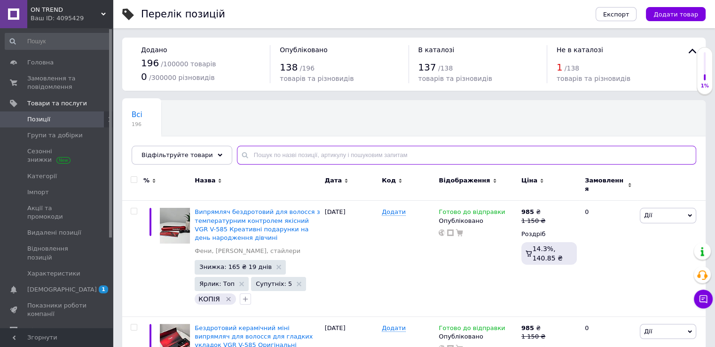
click at [277, 148] on input "text" at bounding box center [466, 155] width 459 height 19
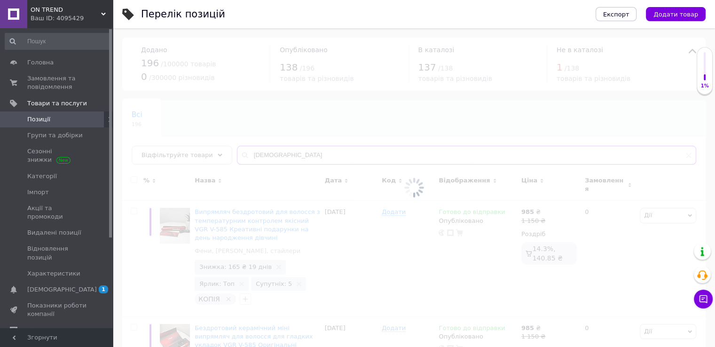
type input "вафел"
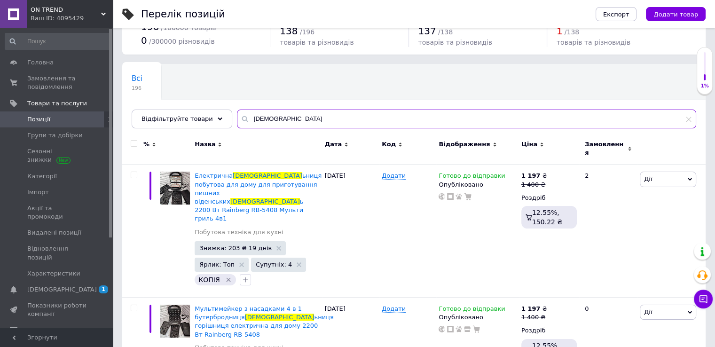
scroll to position [88, 0]
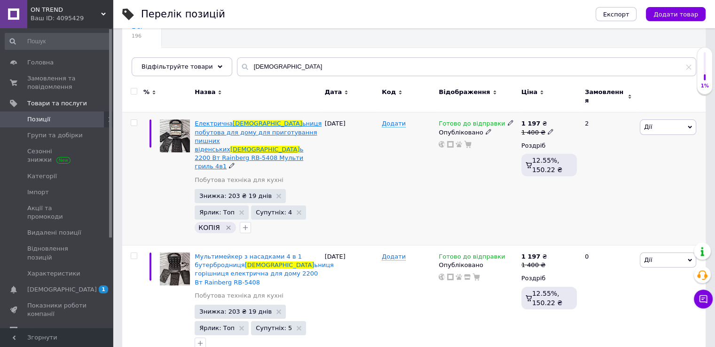
click at [207, 127] on span "ьниця побутова для дому для приготування пишних віденських" at bounding box center [258, 136] width 127 height 33
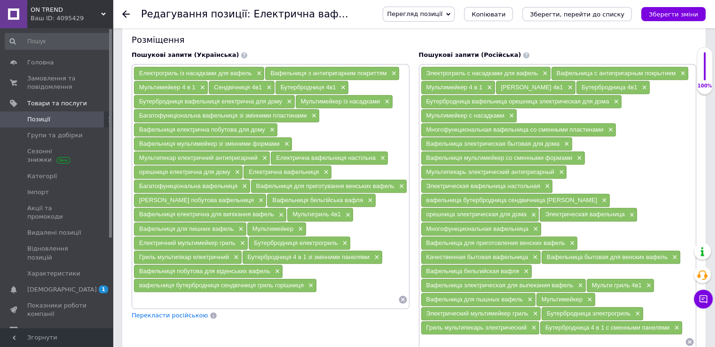
scroll to position [611, 0]
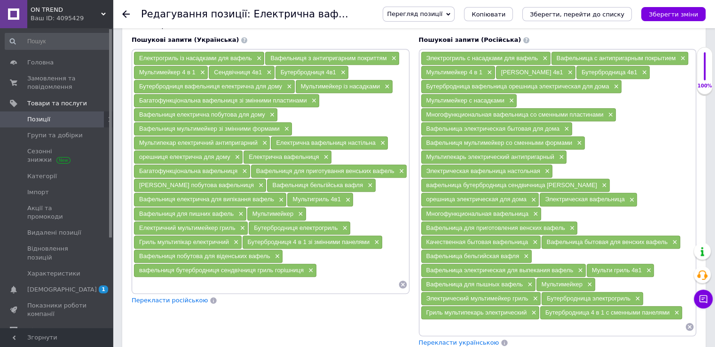
drag, startPoint x: 136, startPoint y: 209, endPoint x: 234, endPoint y: 209, distance: 98.3
click at [234, 209] on div "Вафельниця для пишних вафель ×" at bounding box center [190, 213] width 112 height 13
copy span "Вафельниця для пишних вафель"
click at [185, 321] on div "Пошукові запити (Українська) Електрогриль із насадками для вафель × Вафельниця …" at bounding box center [270, 191] width 287 height 321
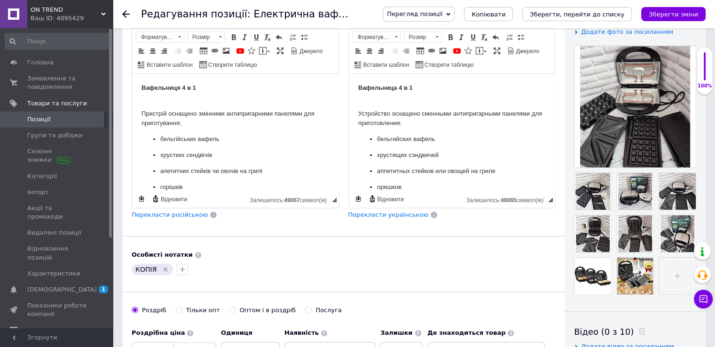
scroll to position [470, 0]
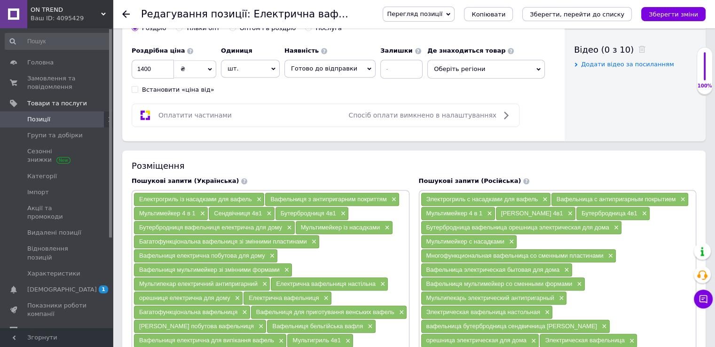
drag, startPoint x: 296, startPoint y: 228, endPoint x: 378, endPoint y: 229, distance: 81.8
click at [378, 229] on div "Мультимейкер із насадками ×" at bounding box center [344, 227] width 97 height 13
copy span "Мультимейкер із насадками"
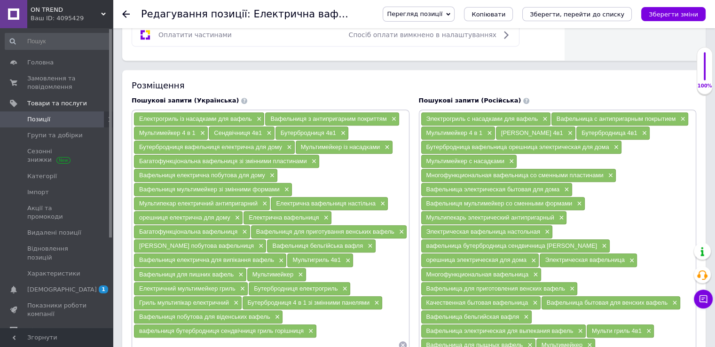
scroll to position [564, 0]
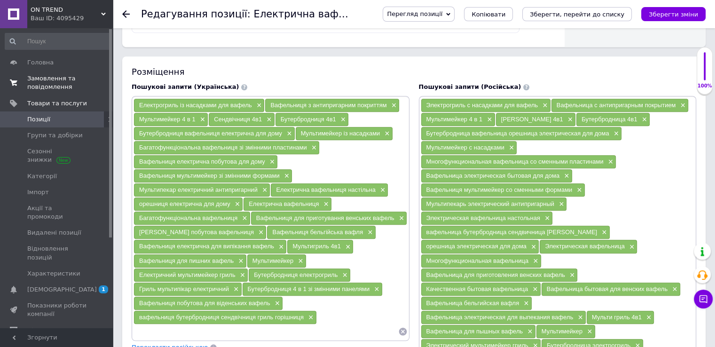
drag, startPoint x: 64, startPoint y: 79, endPoint x: 33, endPoint y: 82, distance: 31.1
click at [33, 82] on span "Замовлення та повідомлення" at bounding box center [57, 82] width 60 height 17
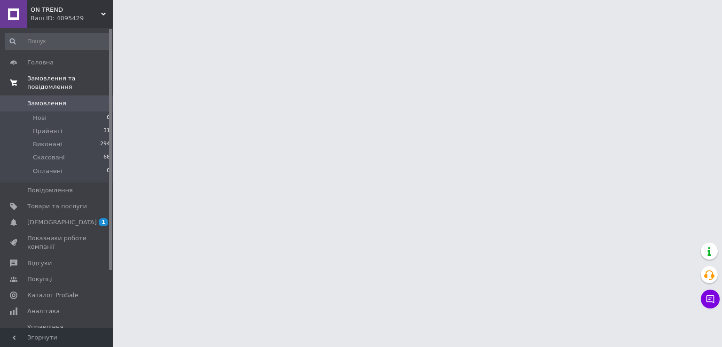
click at [33, 82] on span "Замовлення та повідомлення" at bounding box center [70, 82] width 86 height 17
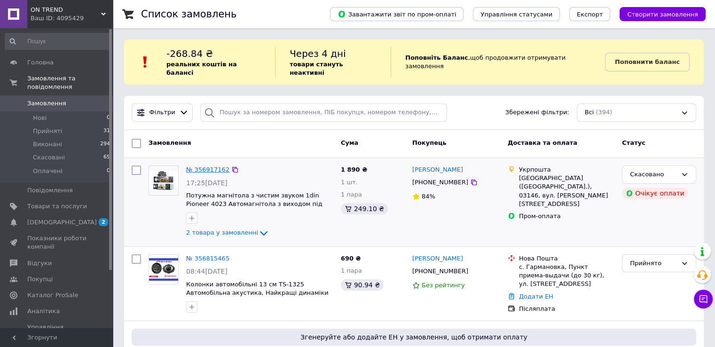
click at [199, 166] on link "№ 356917162" at bounding box center [207, 169] width 43 height 7
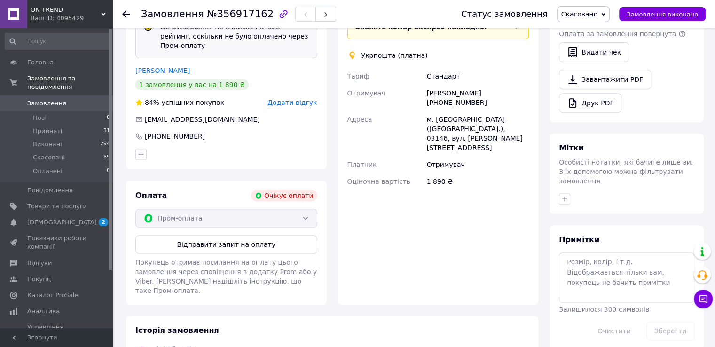
scroll to position [260, 0]
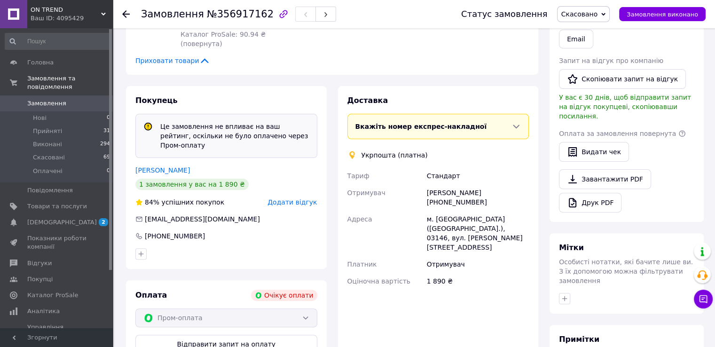
drag, startPoint x: 438, startPoint y: 194, endPoint x: 490, endPoint y: 193, distance: 52.2
click at [490, 193] on div "Олександр Момот +380934695767" at bounding box center [478, 197] width 106 height 26
copy div "0934695767"
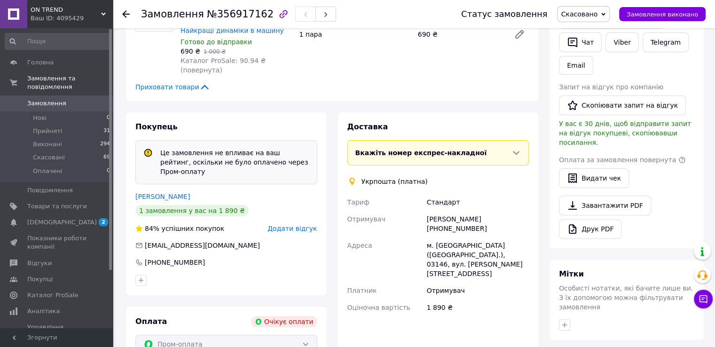
scroll to position [354, 0]
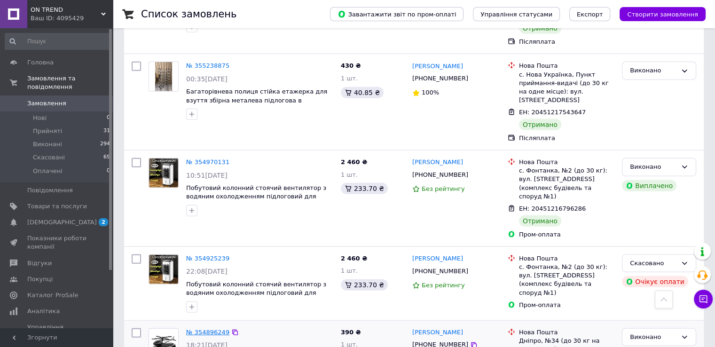
scroll to position [2727, 0]
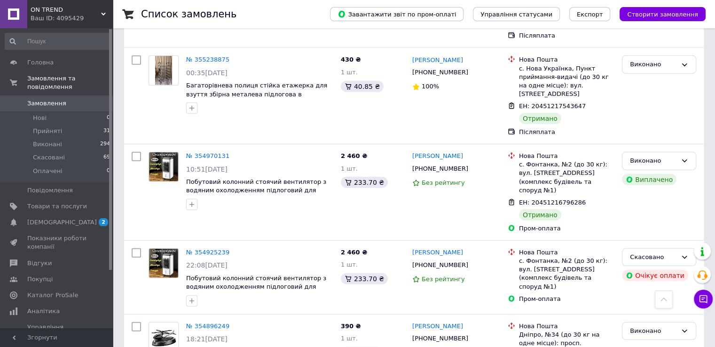
click at [85, 99] on span "Замовлення" at bounding box center [57, 103] width 60 height 8
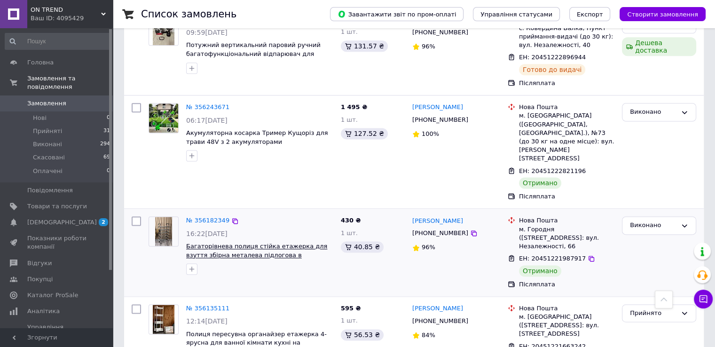
scroll to position [1223, 0]
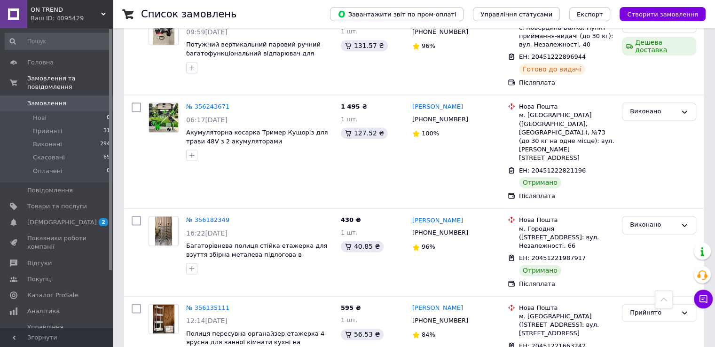
click at [78, 99] on span "Замовлення" at bounding box center [57, 103] width 60 height 8
